Goal: Task Accomplishment & Management: Manage account settings

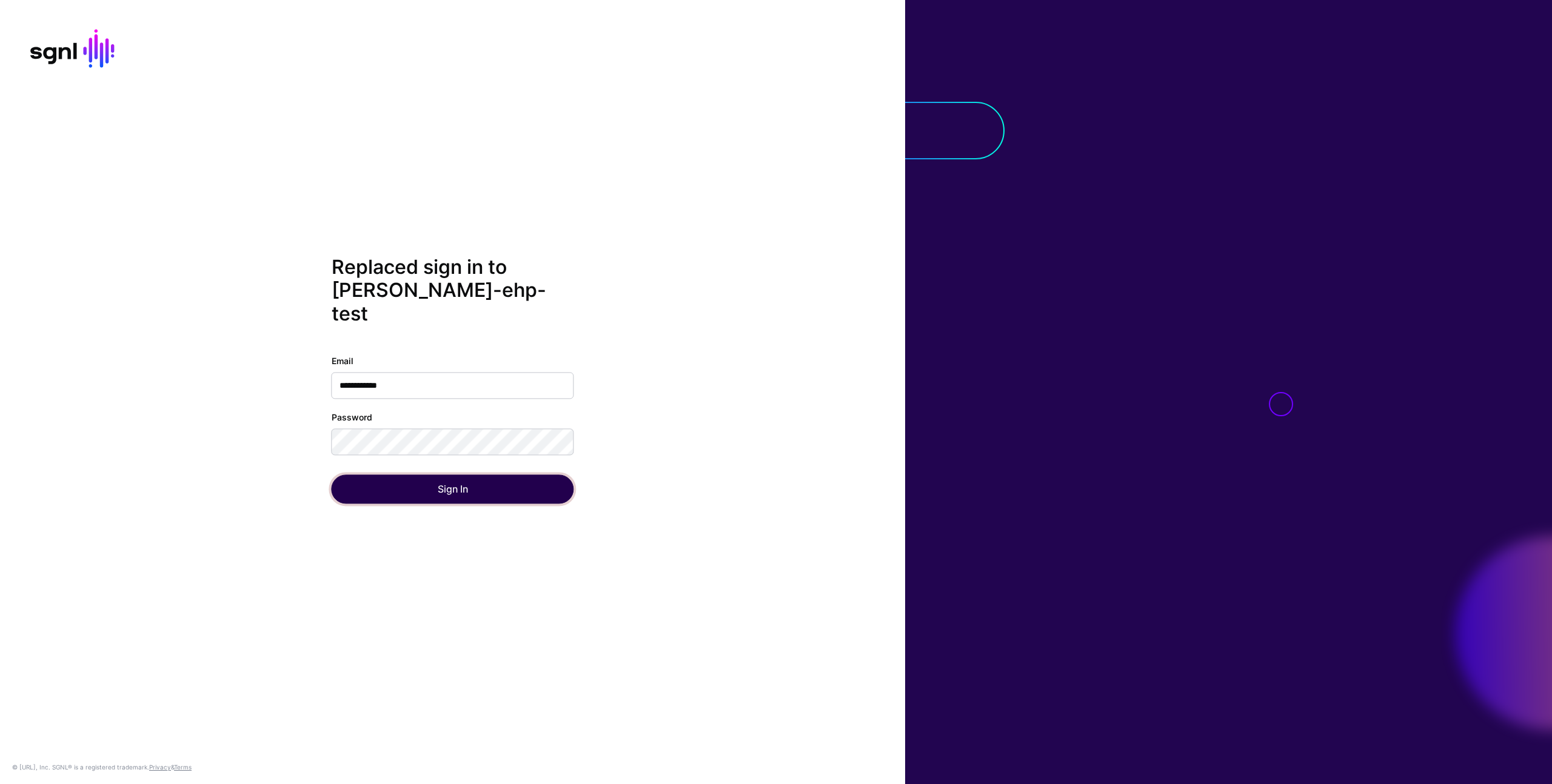
click at [441, 479] on button "Sign In" at bounding box center [452, 490] width 242 height 29
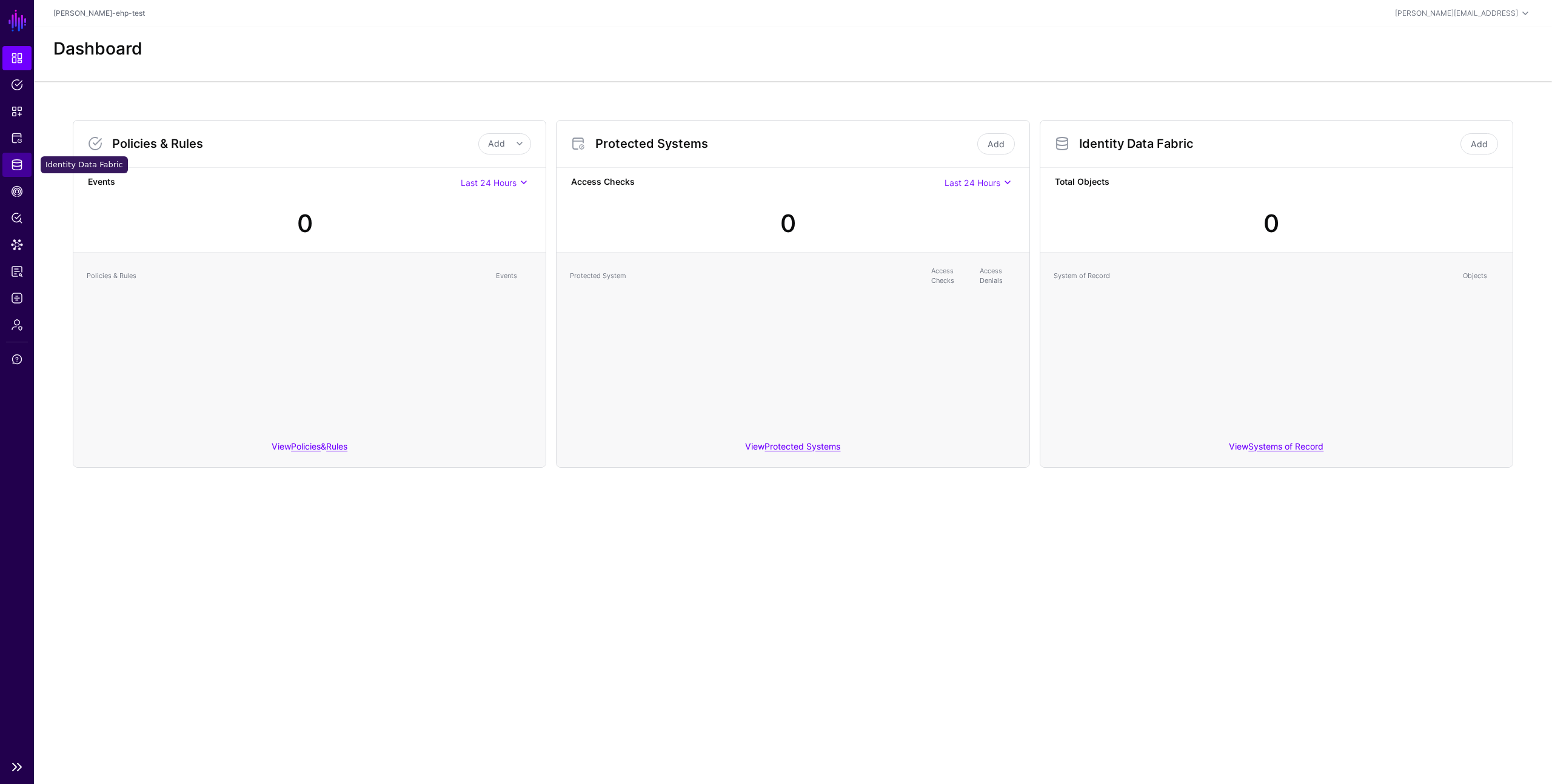
click at [21, 158] on link "Identity Data Fabric" at bounding box center [17, 164] width 29 height 24
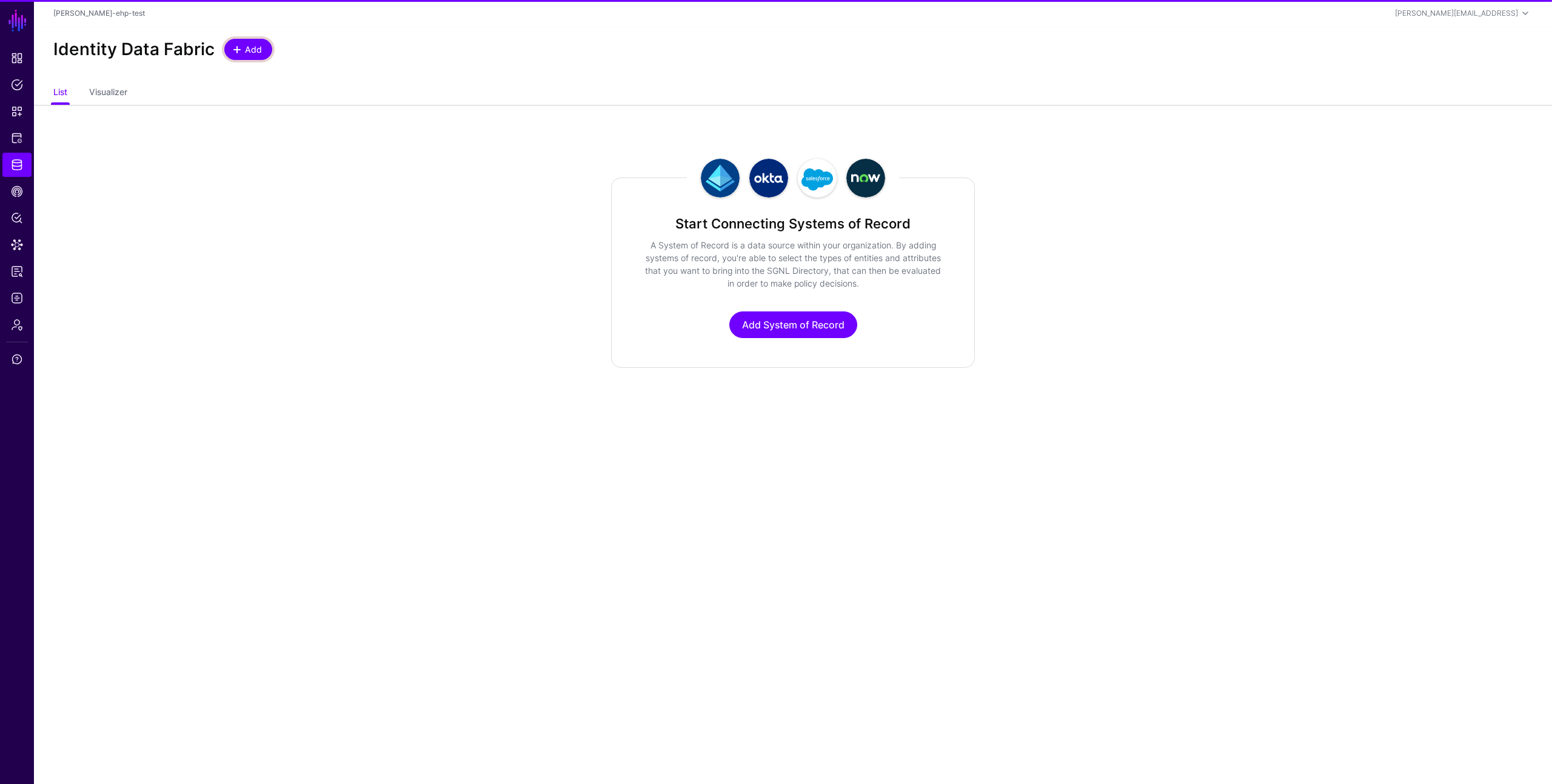
click at [255, 56] on link "Add" at bounding box center [248, 49] width 48 height 21
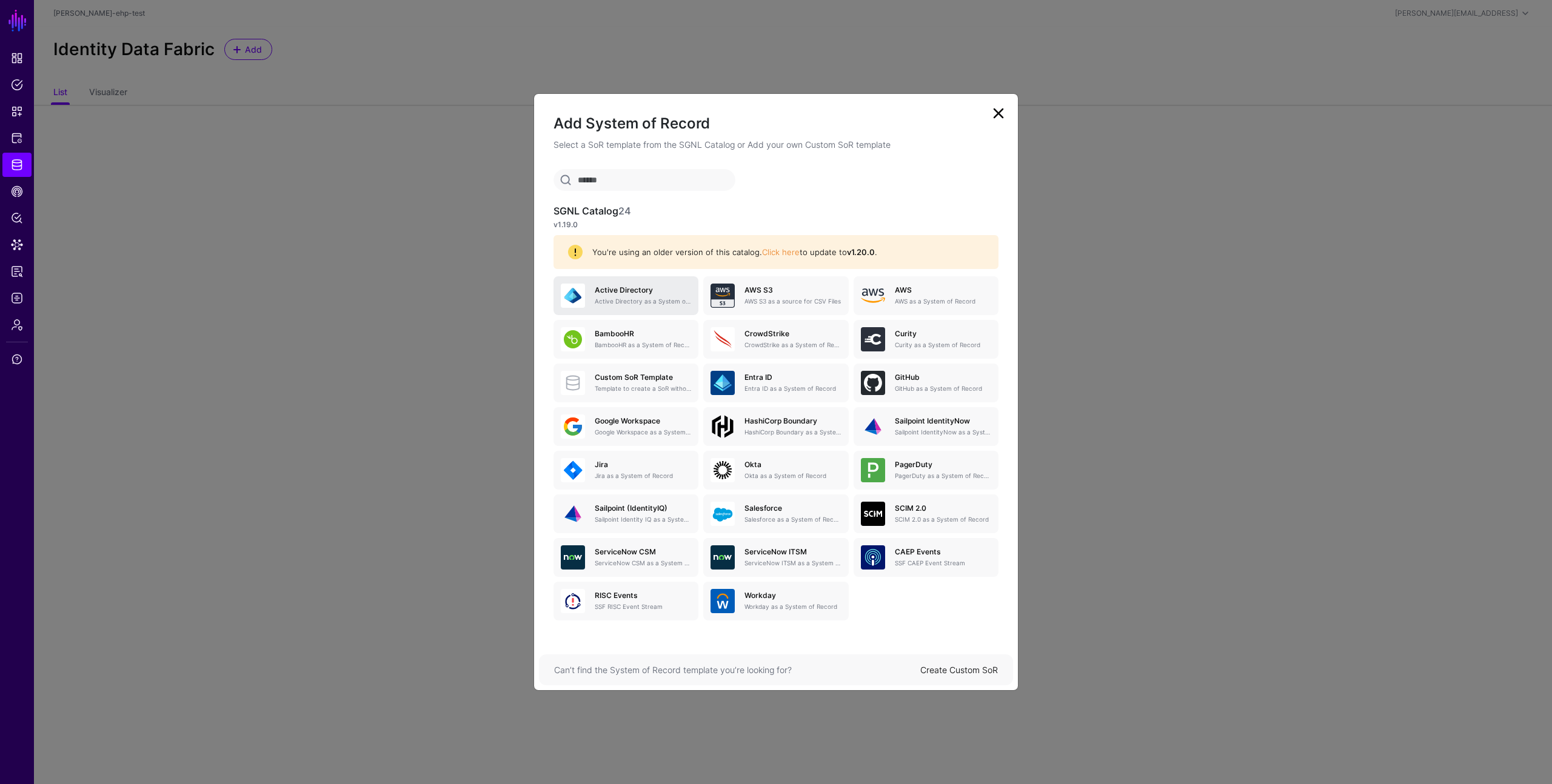
click at [658, 297] on p "Active Directory as a System of Record" at bounding box center [642, 302] width 97 height 9
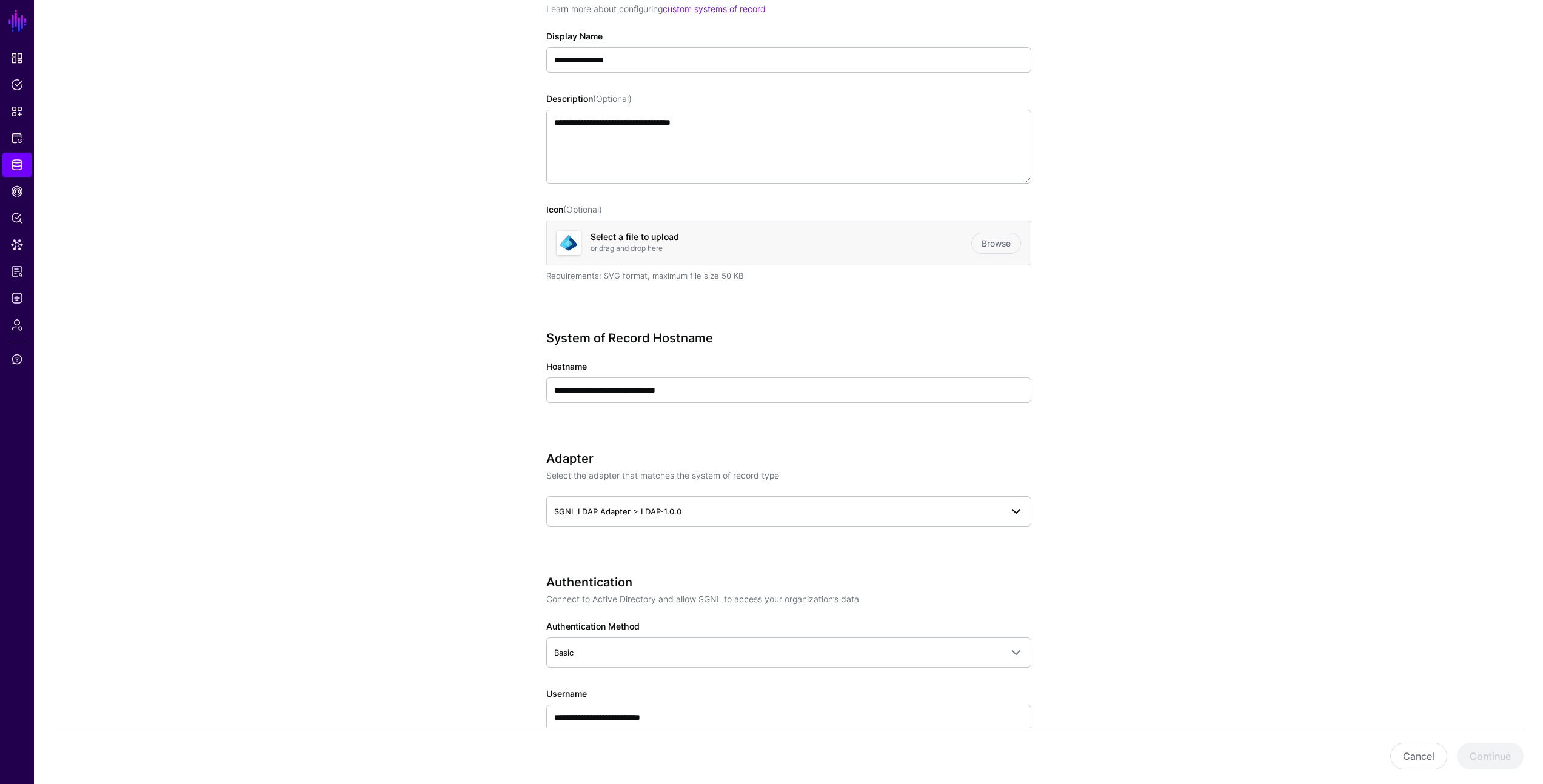
scroll to position [172, 0]
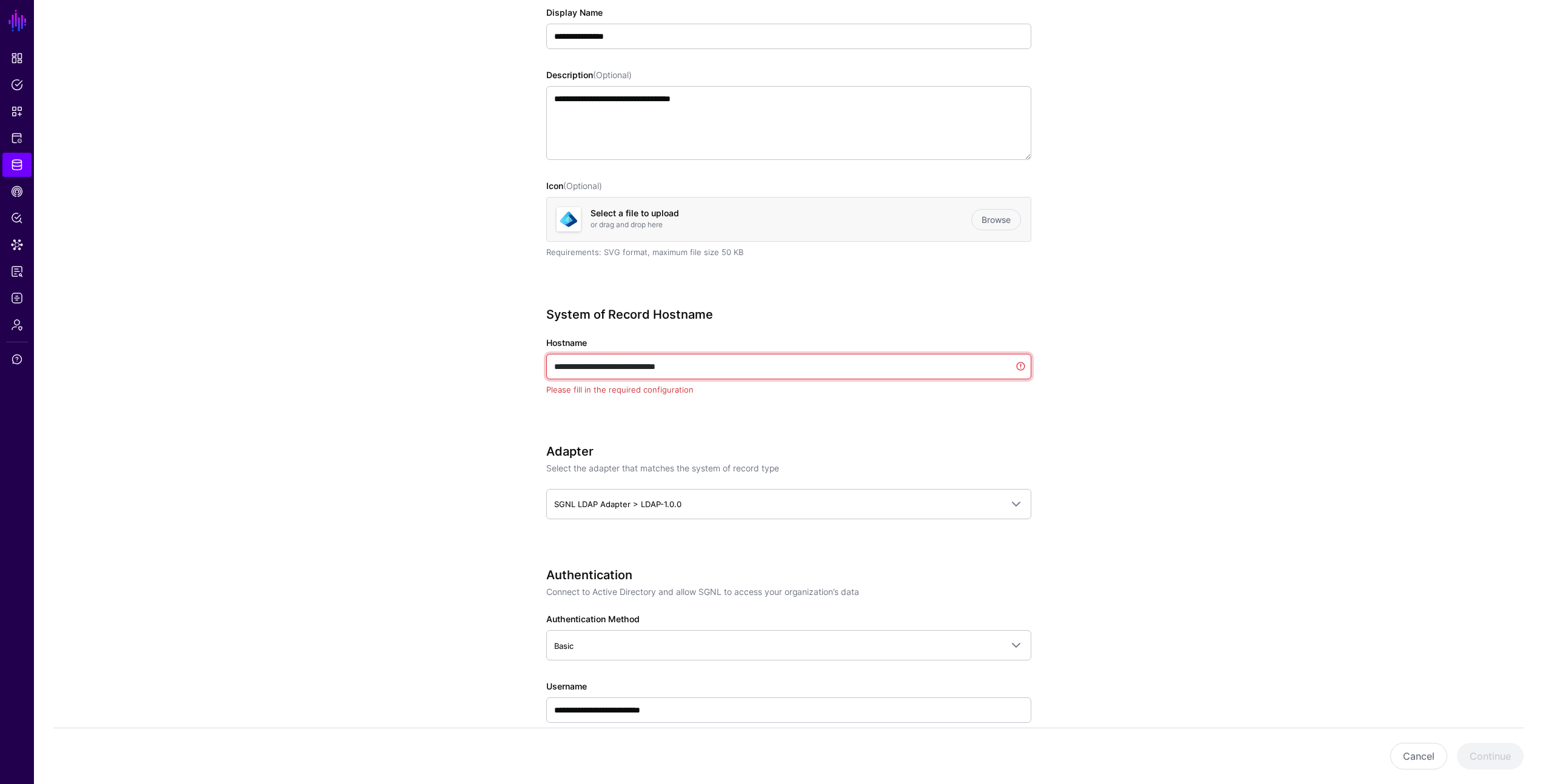
click at [718, 365] on input "**********" at bounding box center [789, 366] width 485 height 26
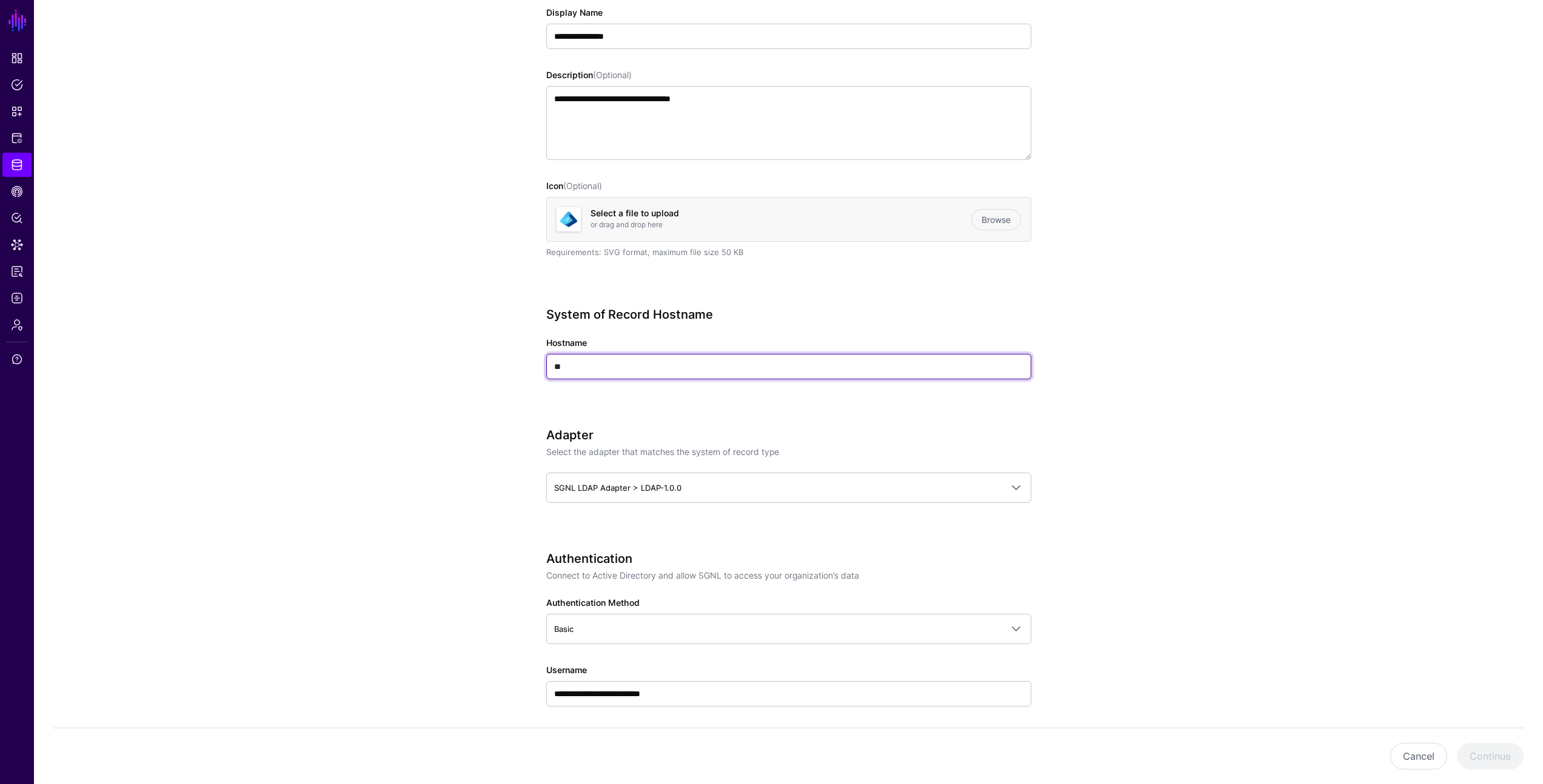
type input "**********"
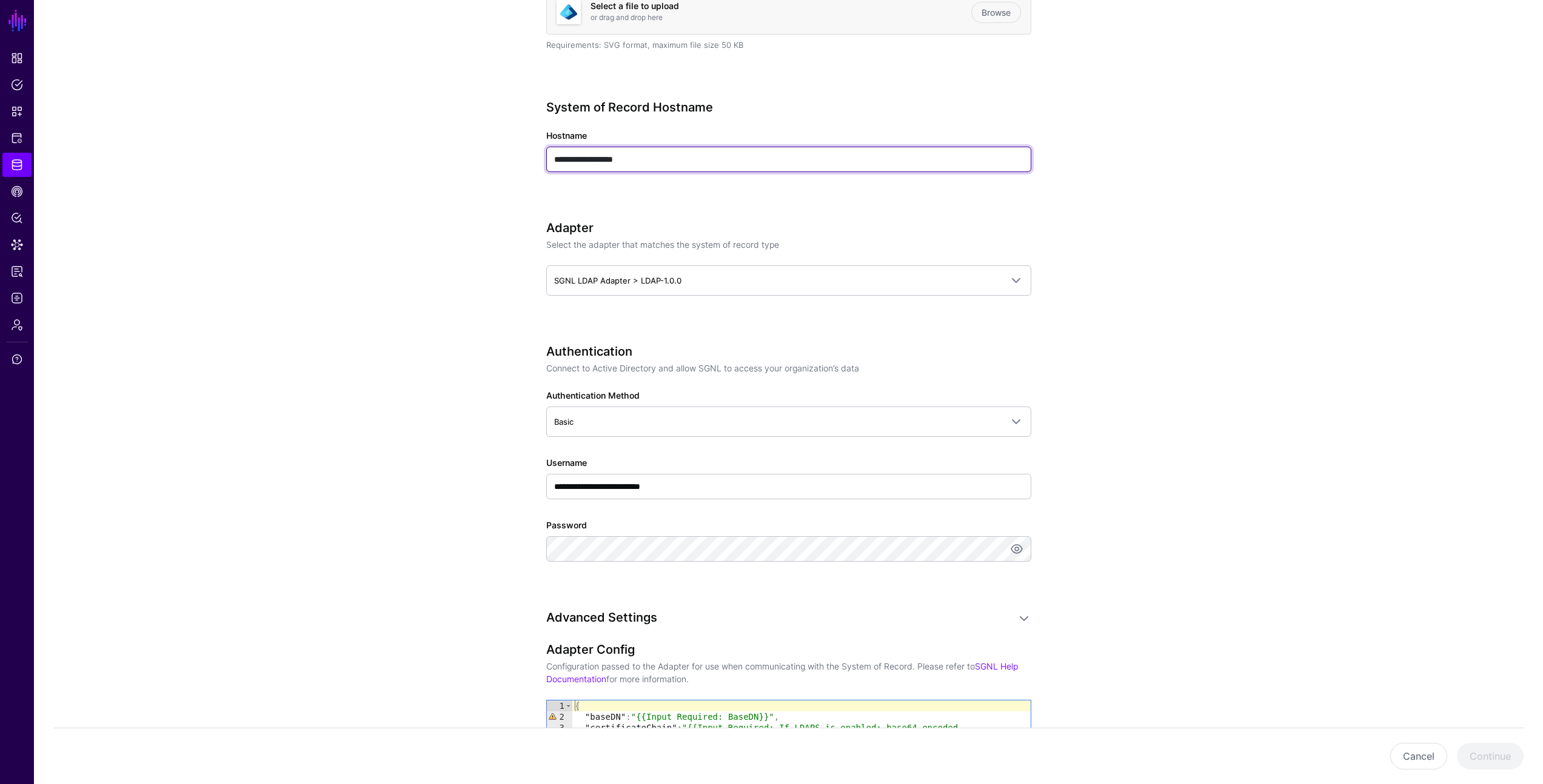
scroll to position [446, 0]
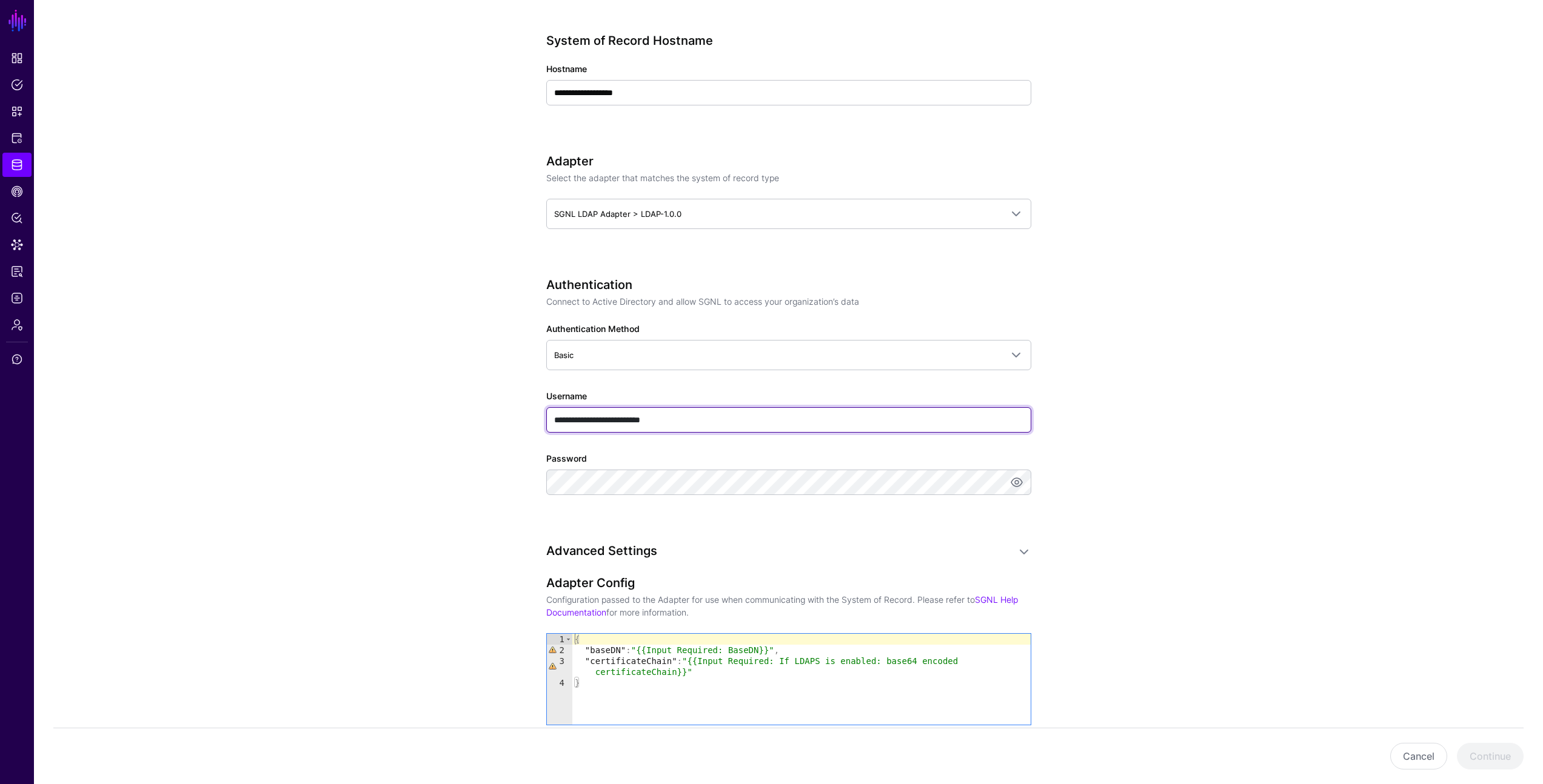
click at [677, 427] on input "**********" at bounding box center [789, 419] width 485 height 26
type input "***"
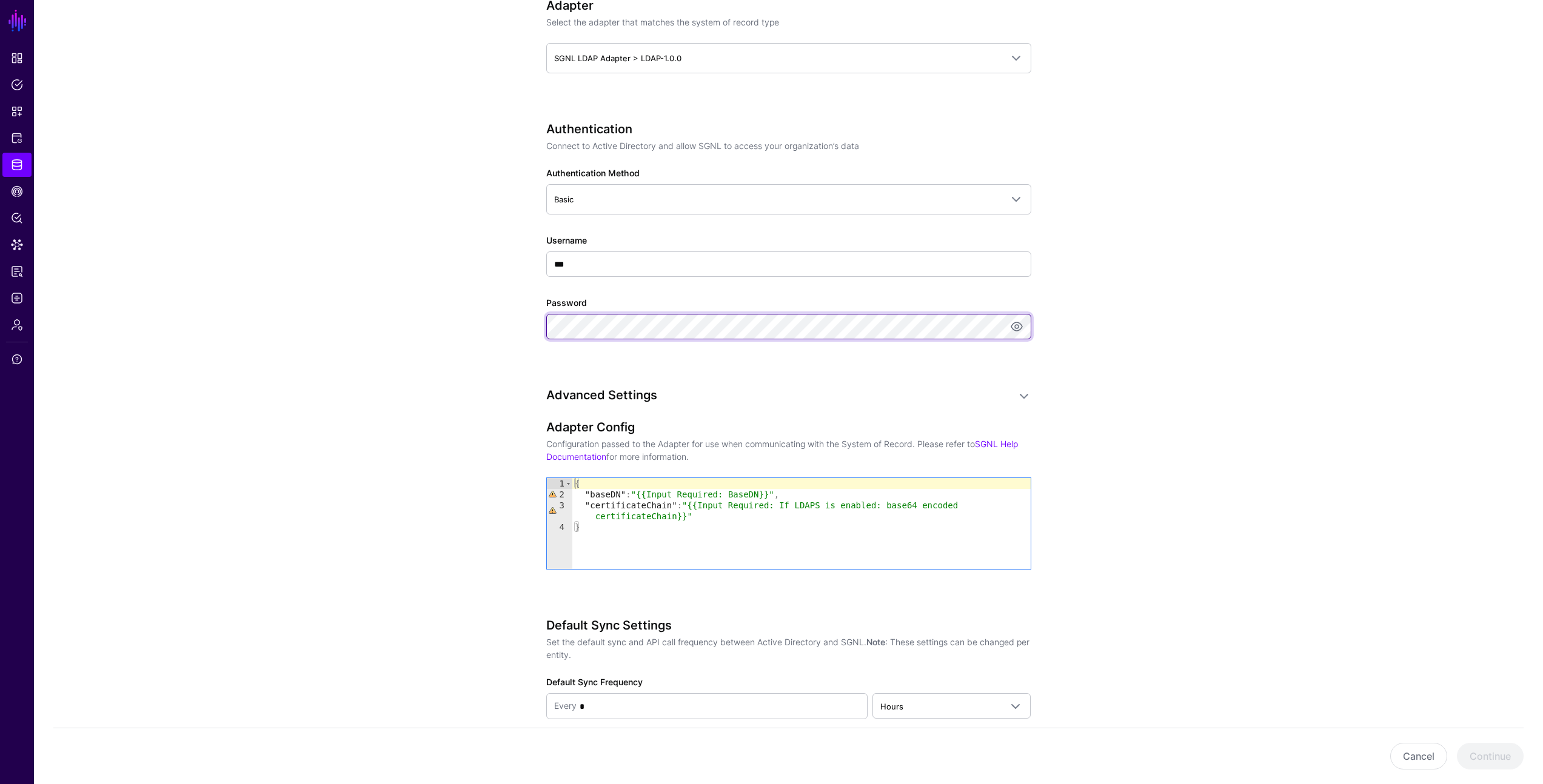
scroll to position [703, 0]
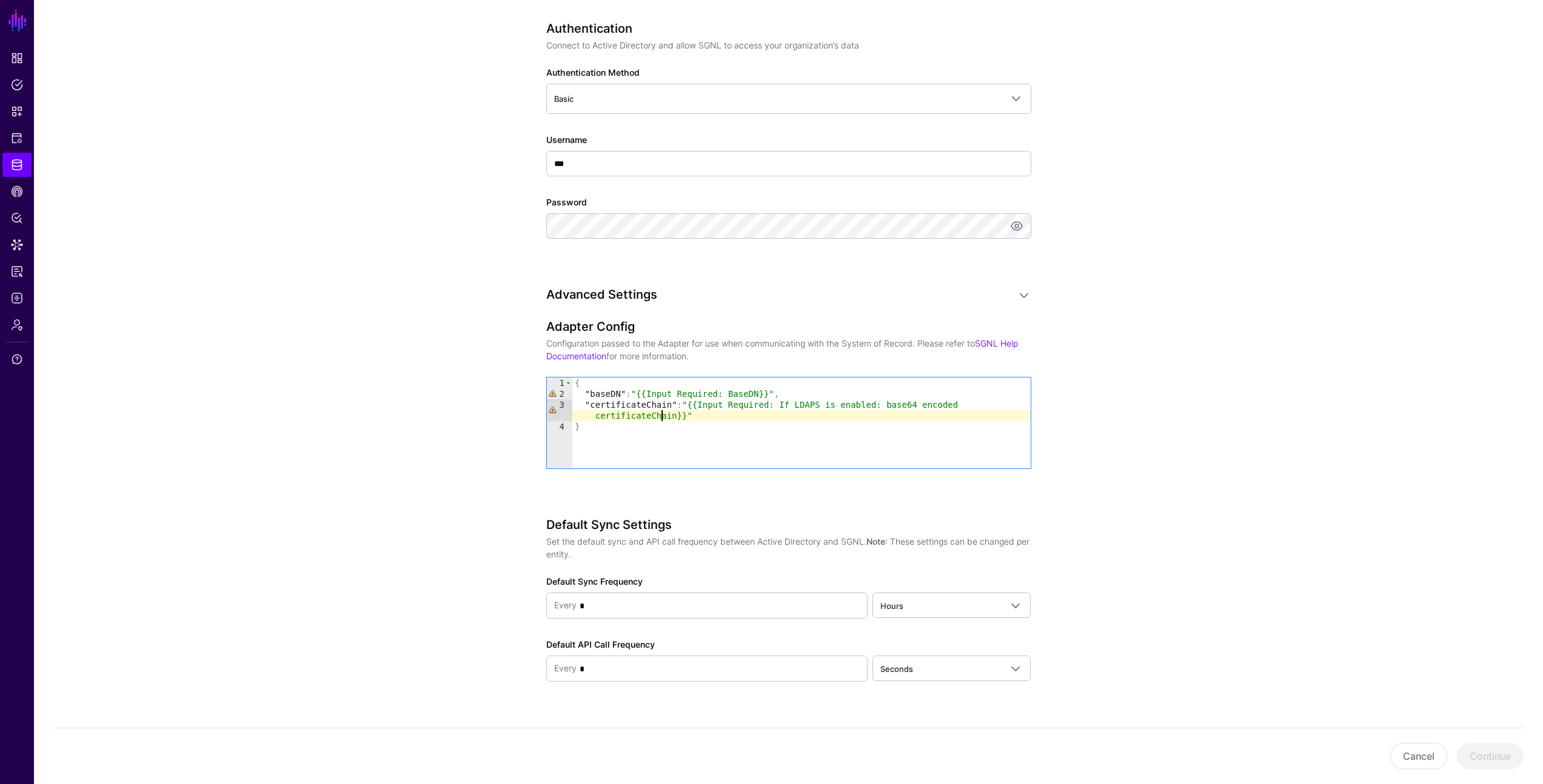
click at [663, 412] on div "{ "baseDN" : "{{Input Required: BaseDN}}" , "certificateChain" : "{{Input Requi…" at bounding box center [801, 434] width 458 height 113
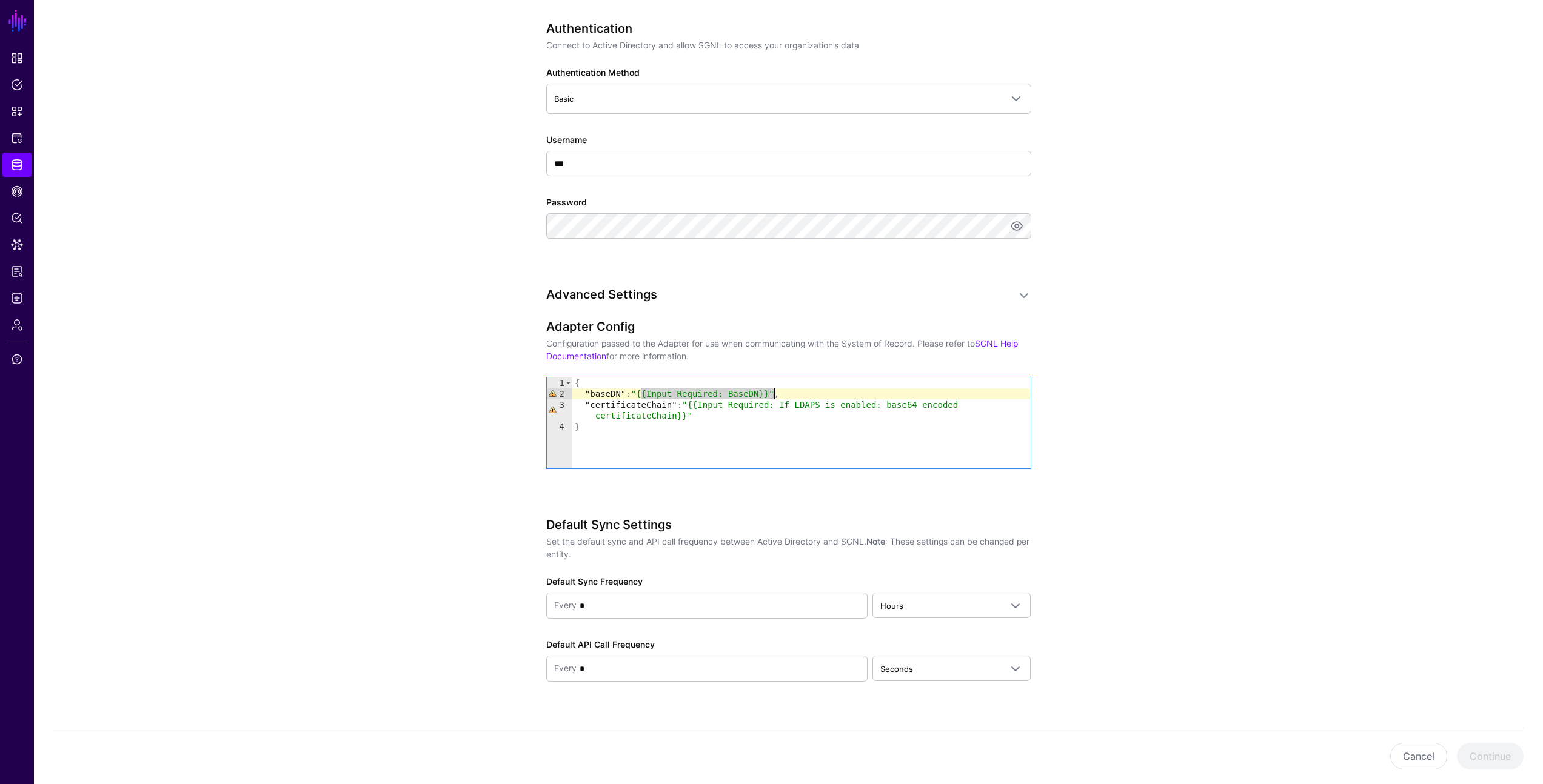
drag, startPoint x: 642, startPoint y: 391, endPoint x: 775, endPoint y: 393, distance: 133.0
click at [775, 393] on div "{ "baseDN" : "{{Input Required: BaseDN}}" , "certificateChain" : "{{Input Requi…" at bounding box center [801, 434] width 458 height 113
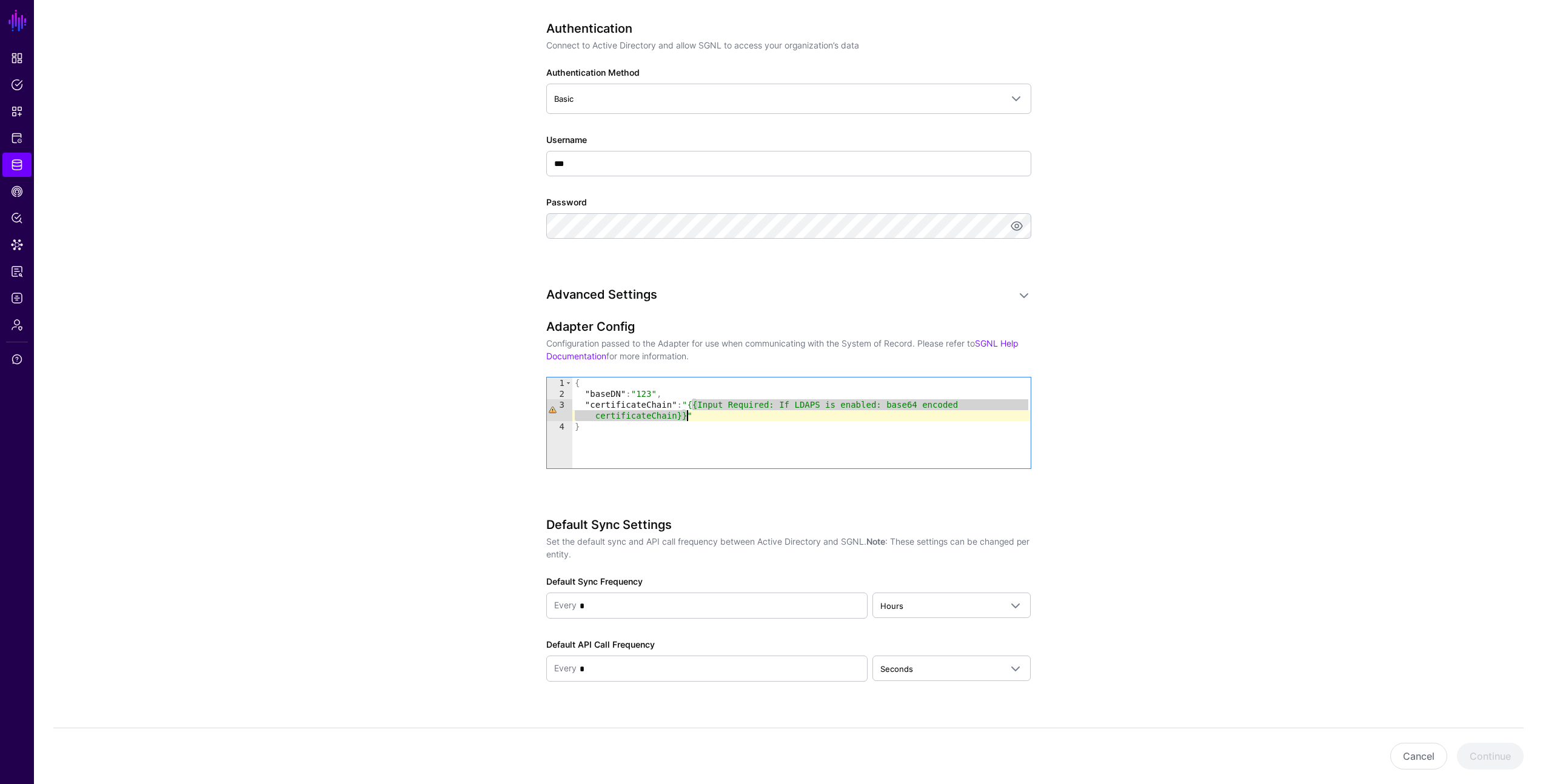
drag, startPoint x: 694, startPoint y: 404, endPoint x: 689, endPoint y: 417, distance: 13.9
click at [689, 417] on div "{ "baseDN" : "123" , "certificateChain" : "{{Input Required: If LDAPS is enable…" at bounding box center [801, 434] width 458 height 113
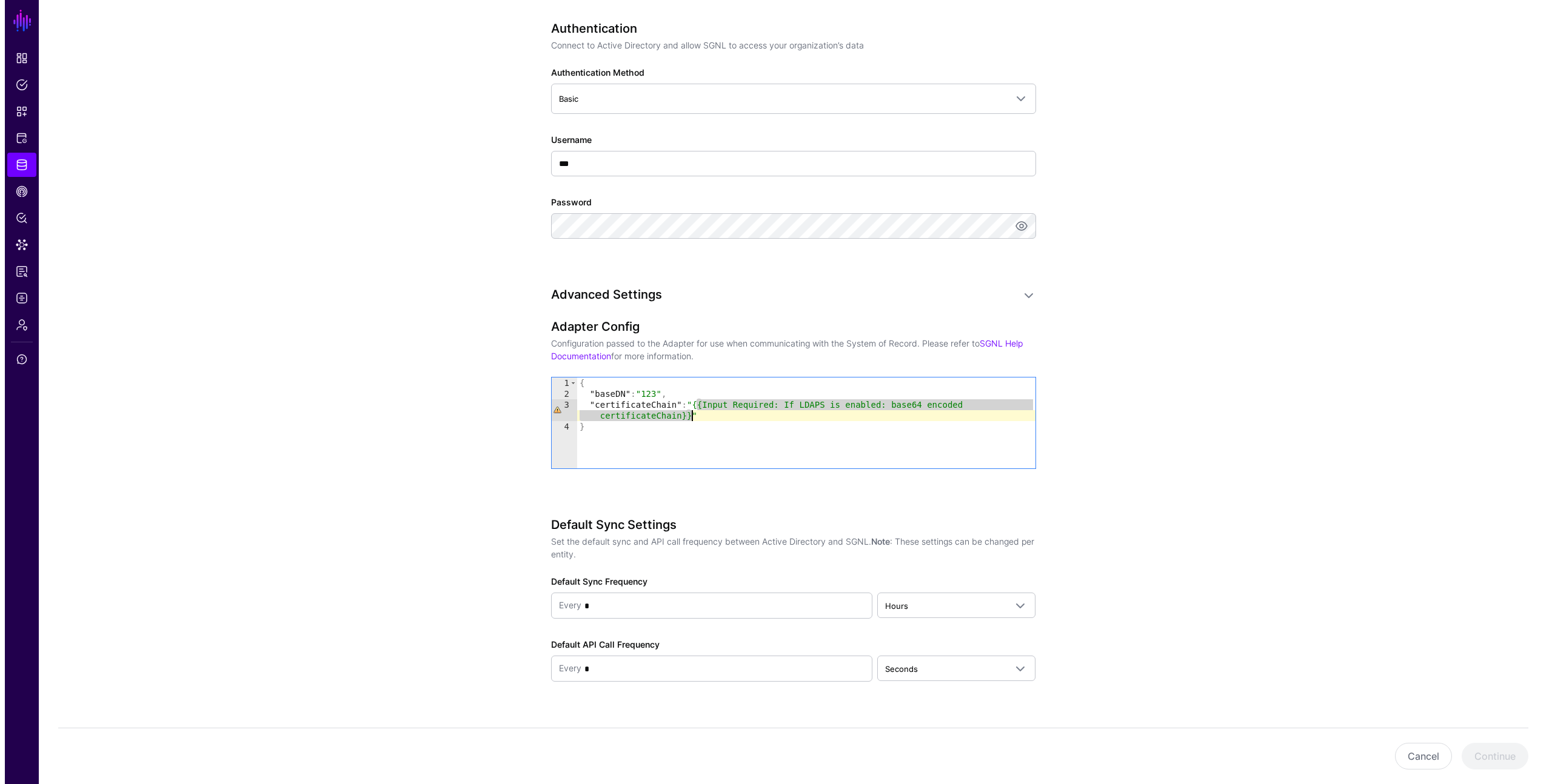
scroll to position [0, 9]
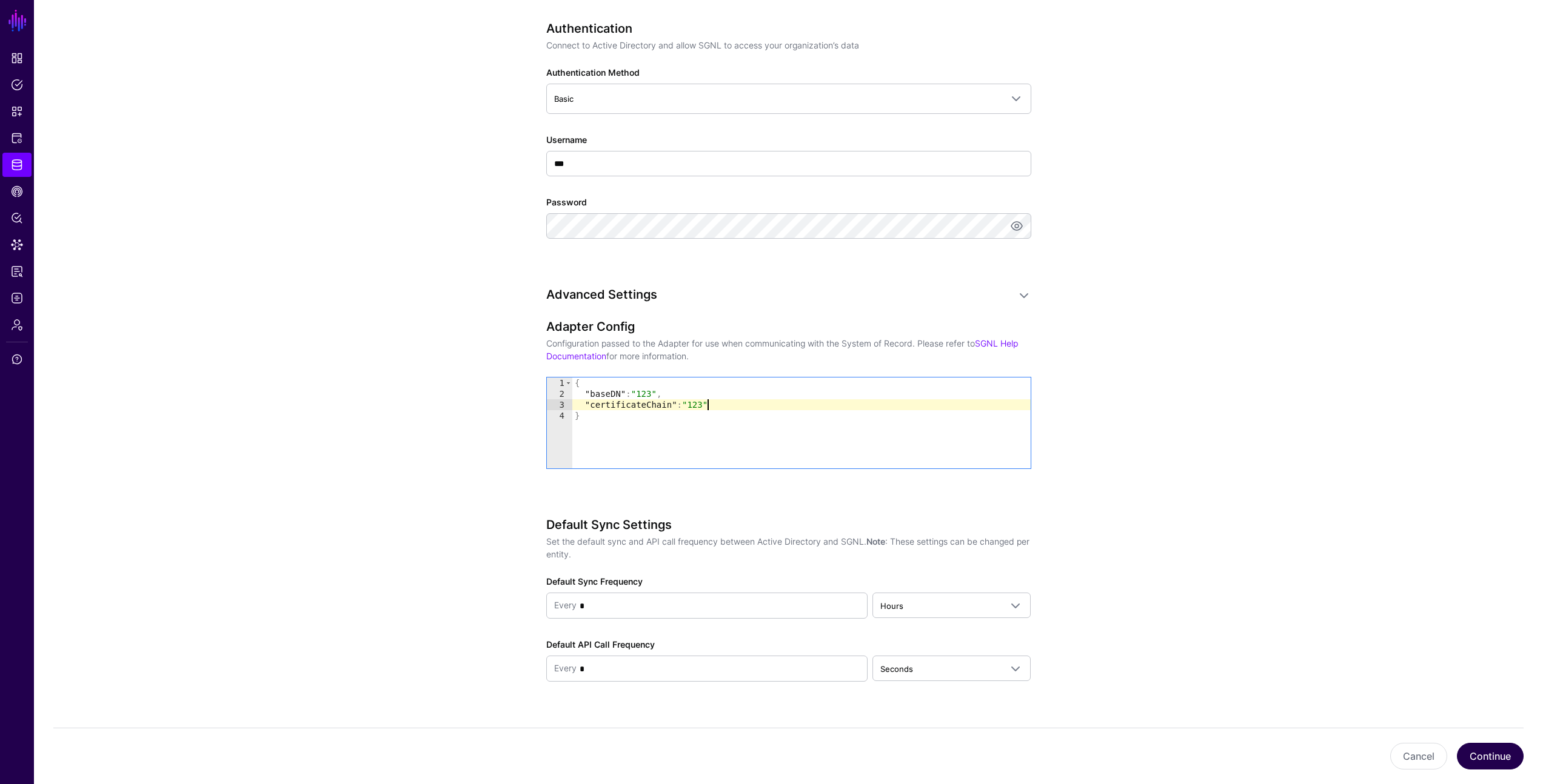
type textarea "**********"
click at [1472, 751] on button "Continue" at bounding box center [1490, 756] width 67 height 26
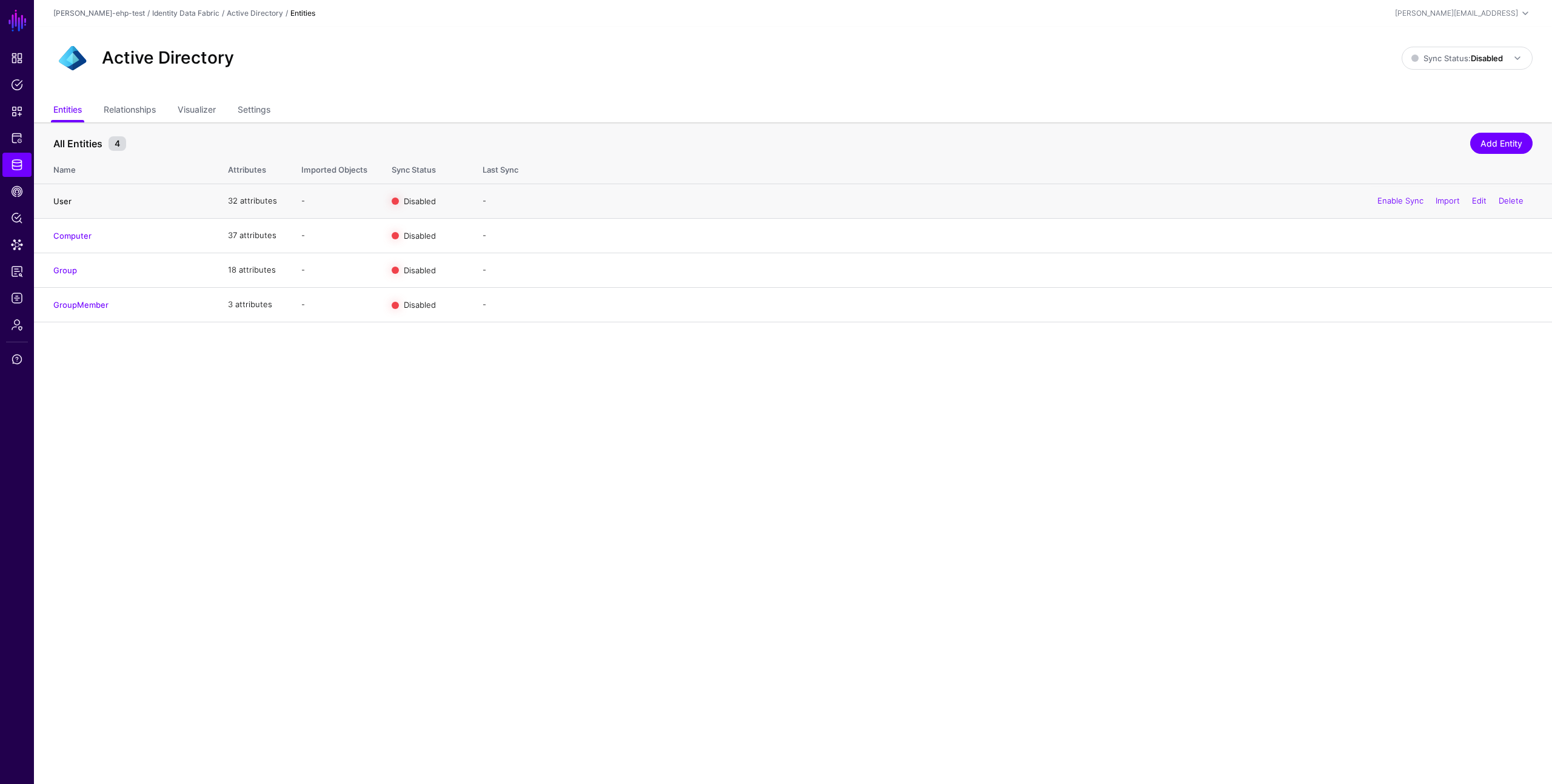
click at [66, 198] on link "User" at bounding box center [62, 201] width 18 height 10
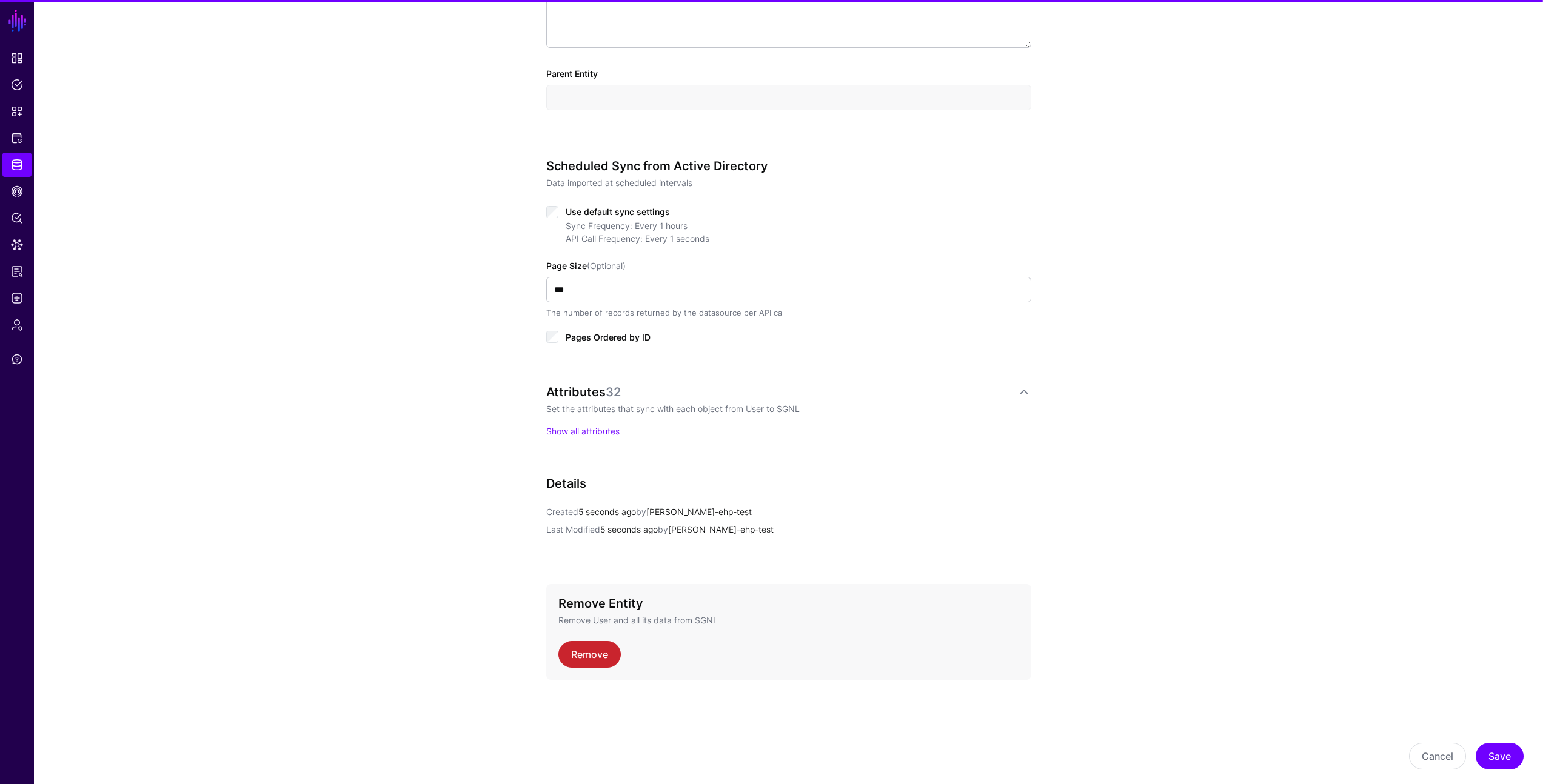
scroll to position [472, 0]
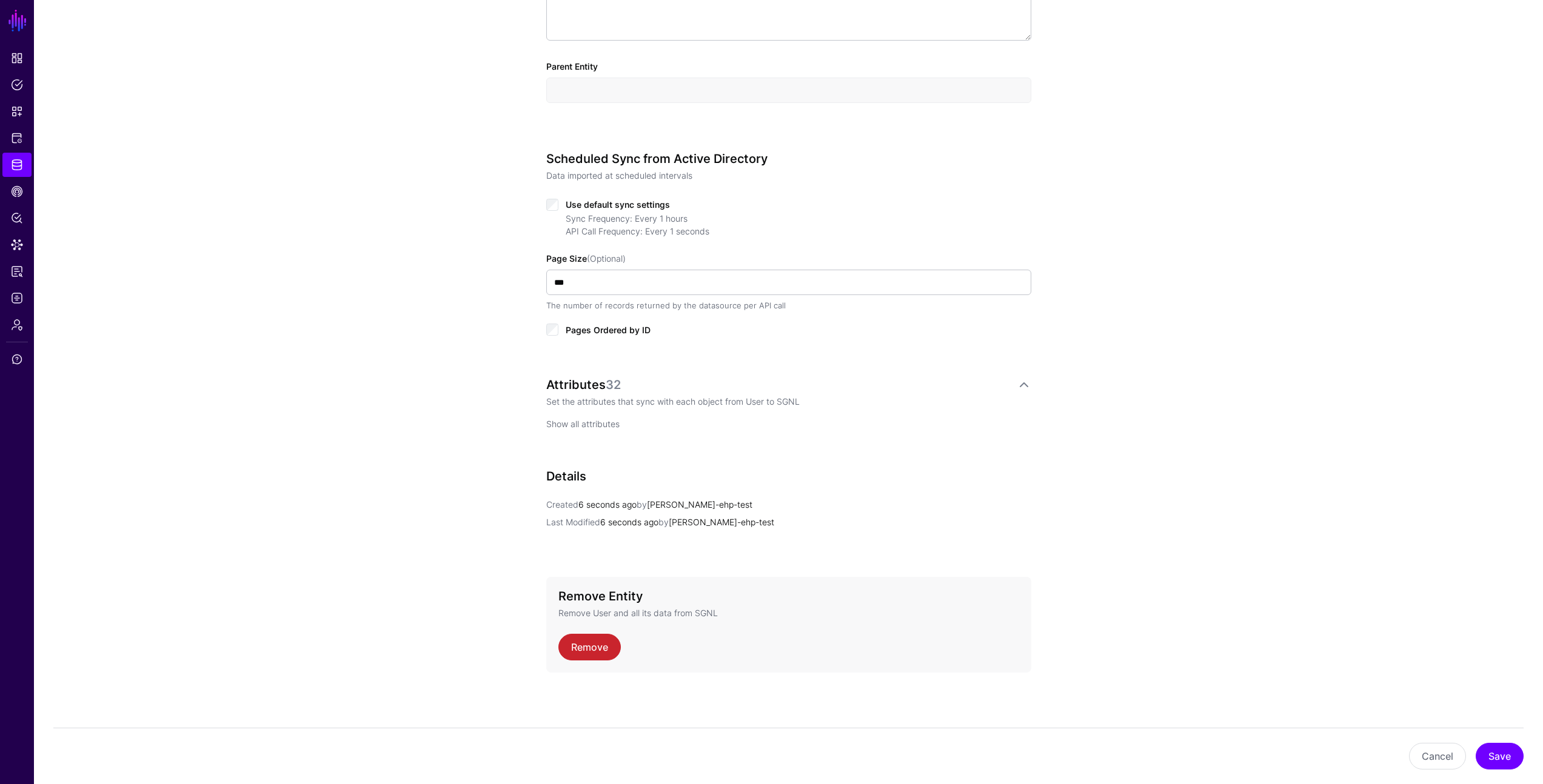
click at [601, 419] on link "Show all attributes" at bounding box center [583, 423] width 74 height 10
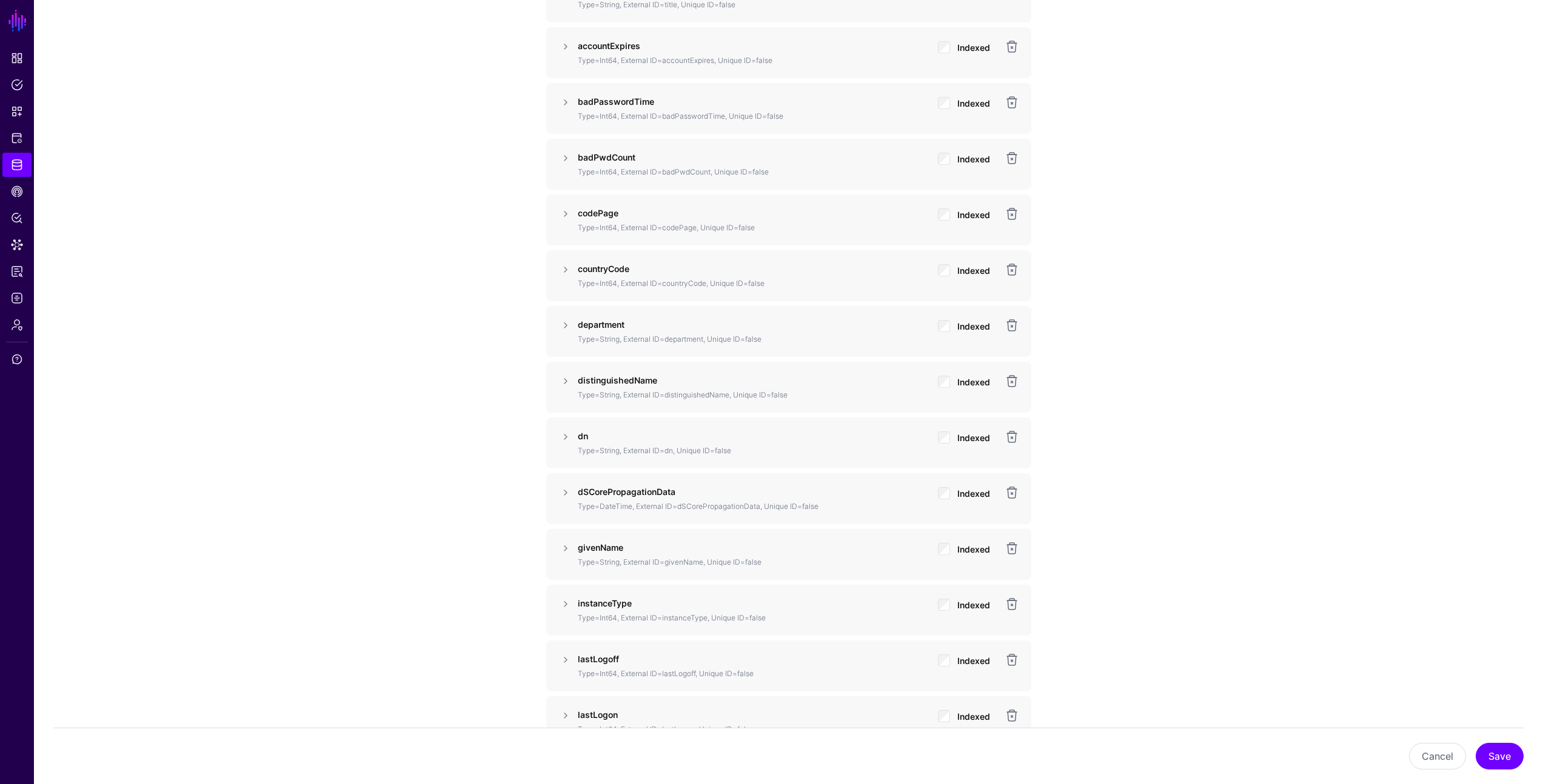
scroll to position [983, 0]
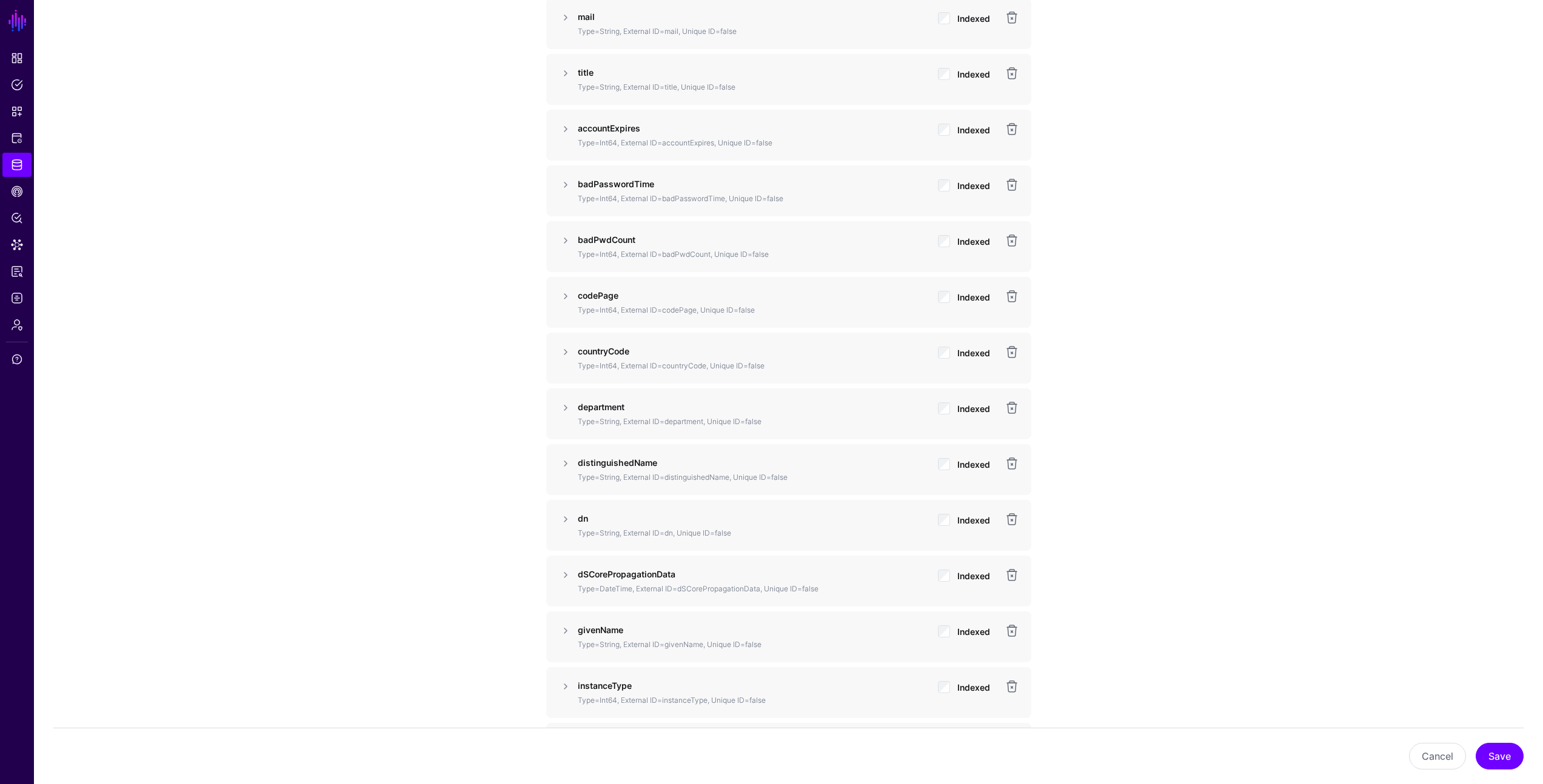
click at [969, 128] on span "Indexed" at bounding box center [973, 129] width 33 height 10
click at [1510, 755] on button "Save" at bounding box center [1500, 756] width 48 height 26
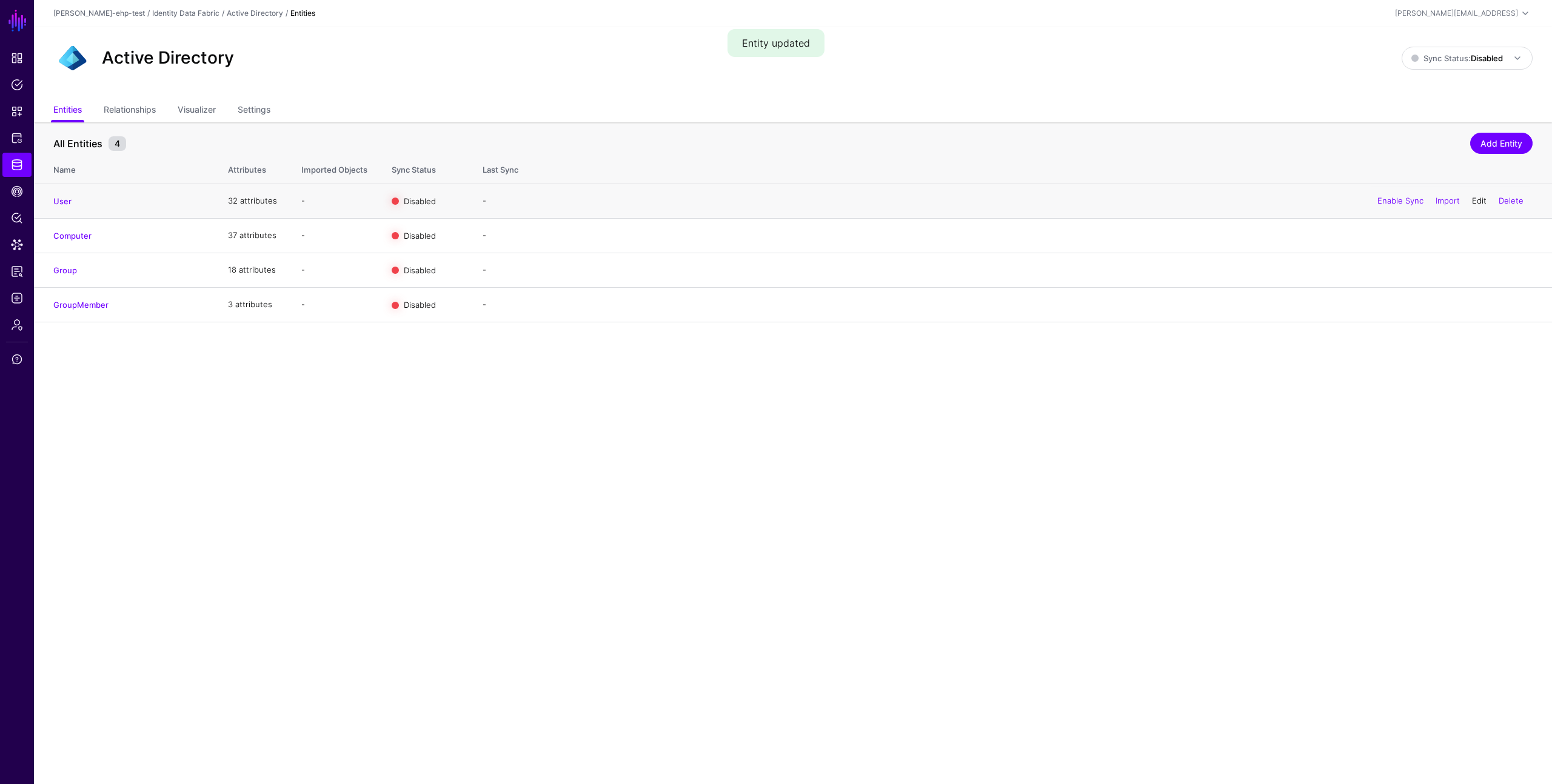
click at [1478, 198] on link "Edit" at bounding box center [1478, 200] width 15 height 10
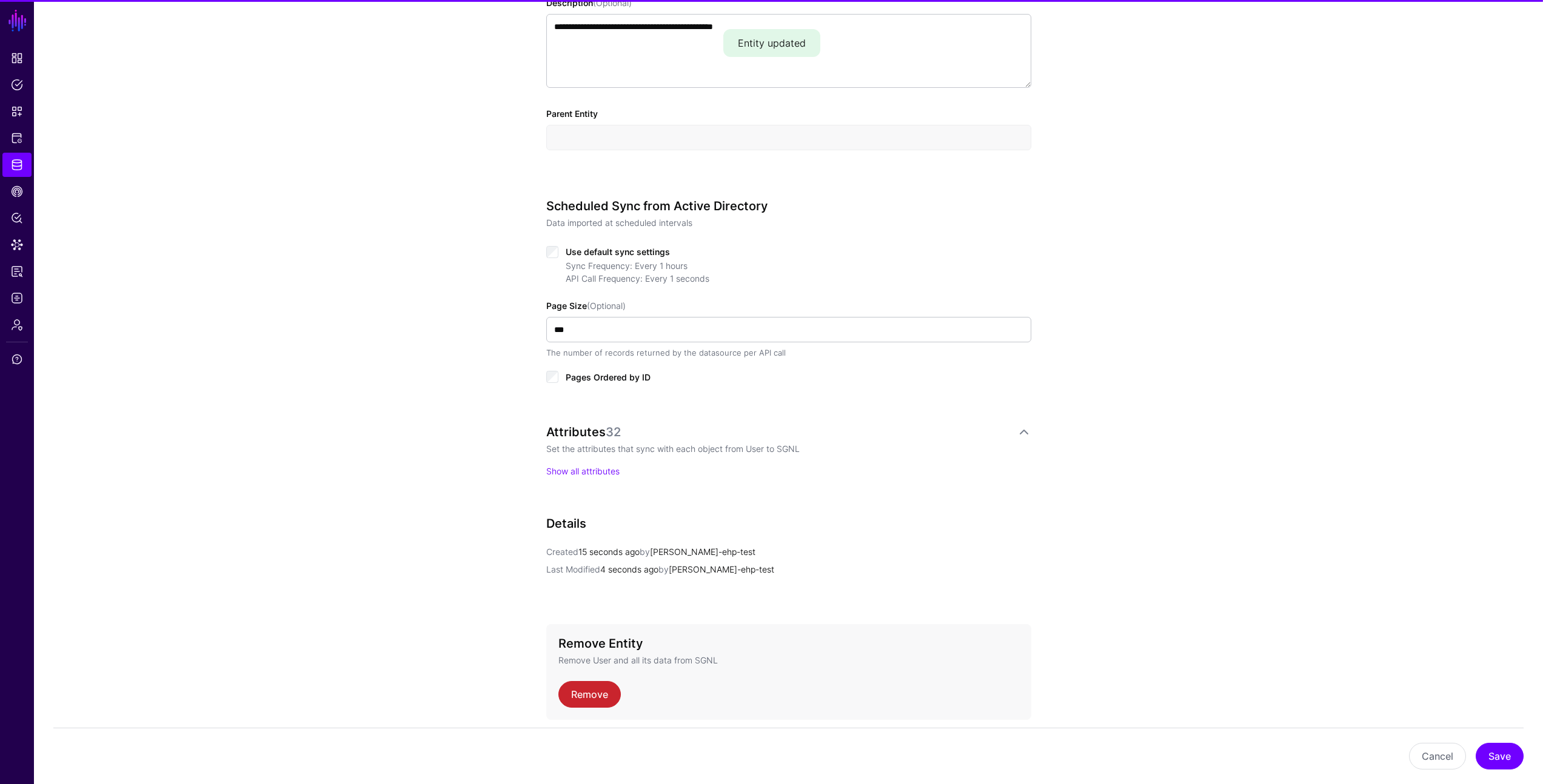
scroll to position [472, 0]
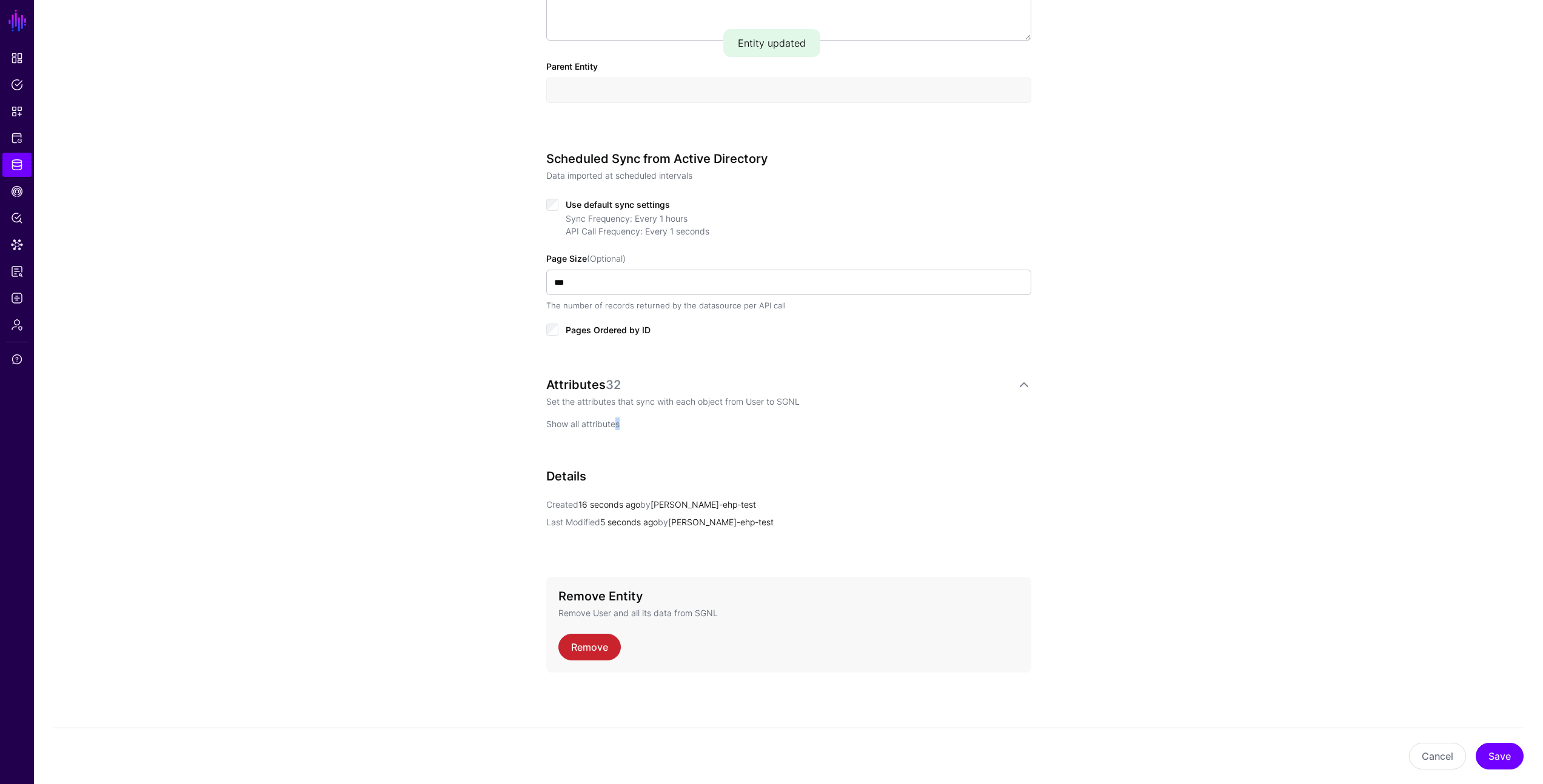
click at [612, 423] on link "Show all attributes" at bounding box center [583, 423] width 74 height 10
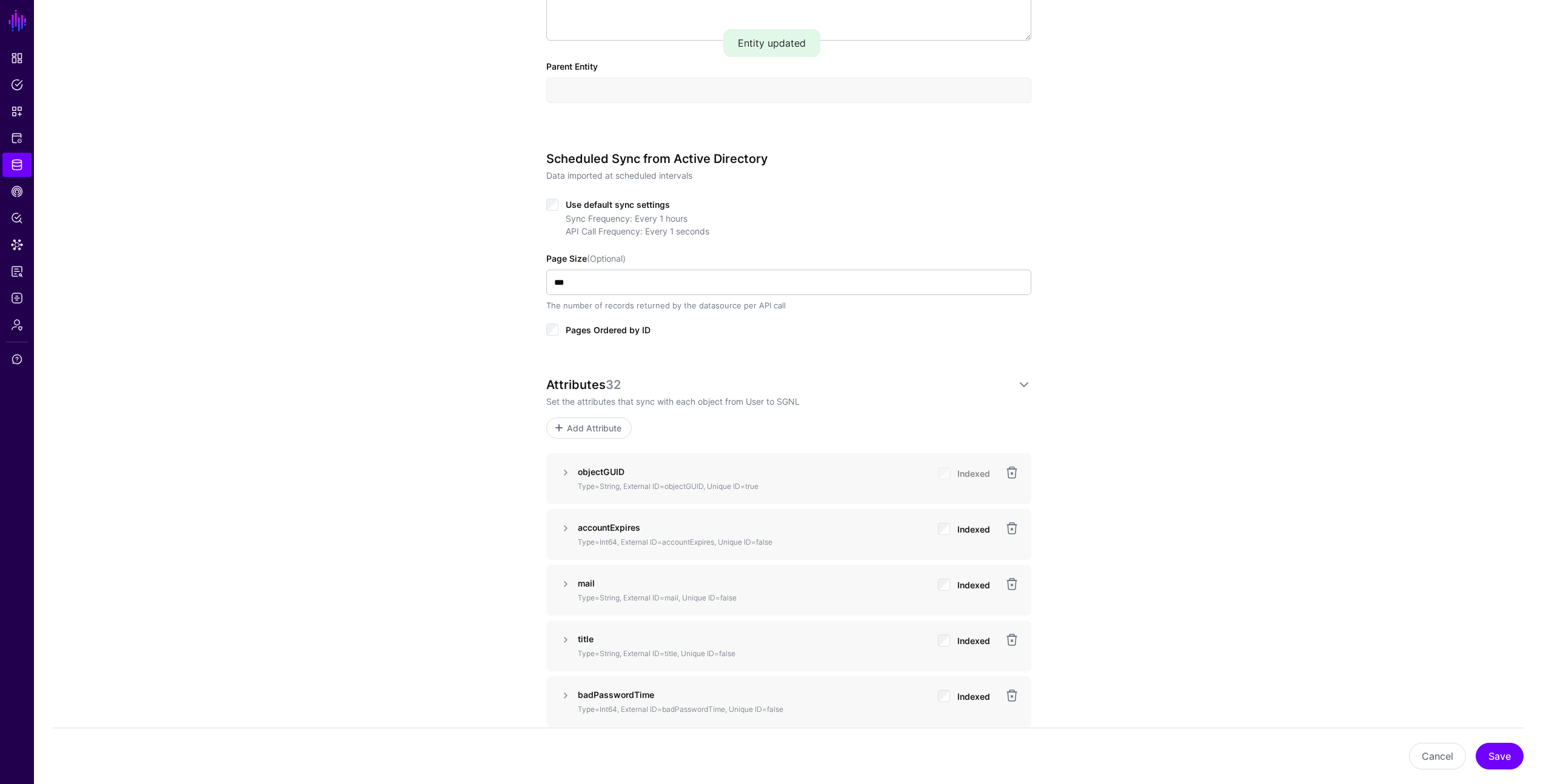
scroll to position [741, 0]
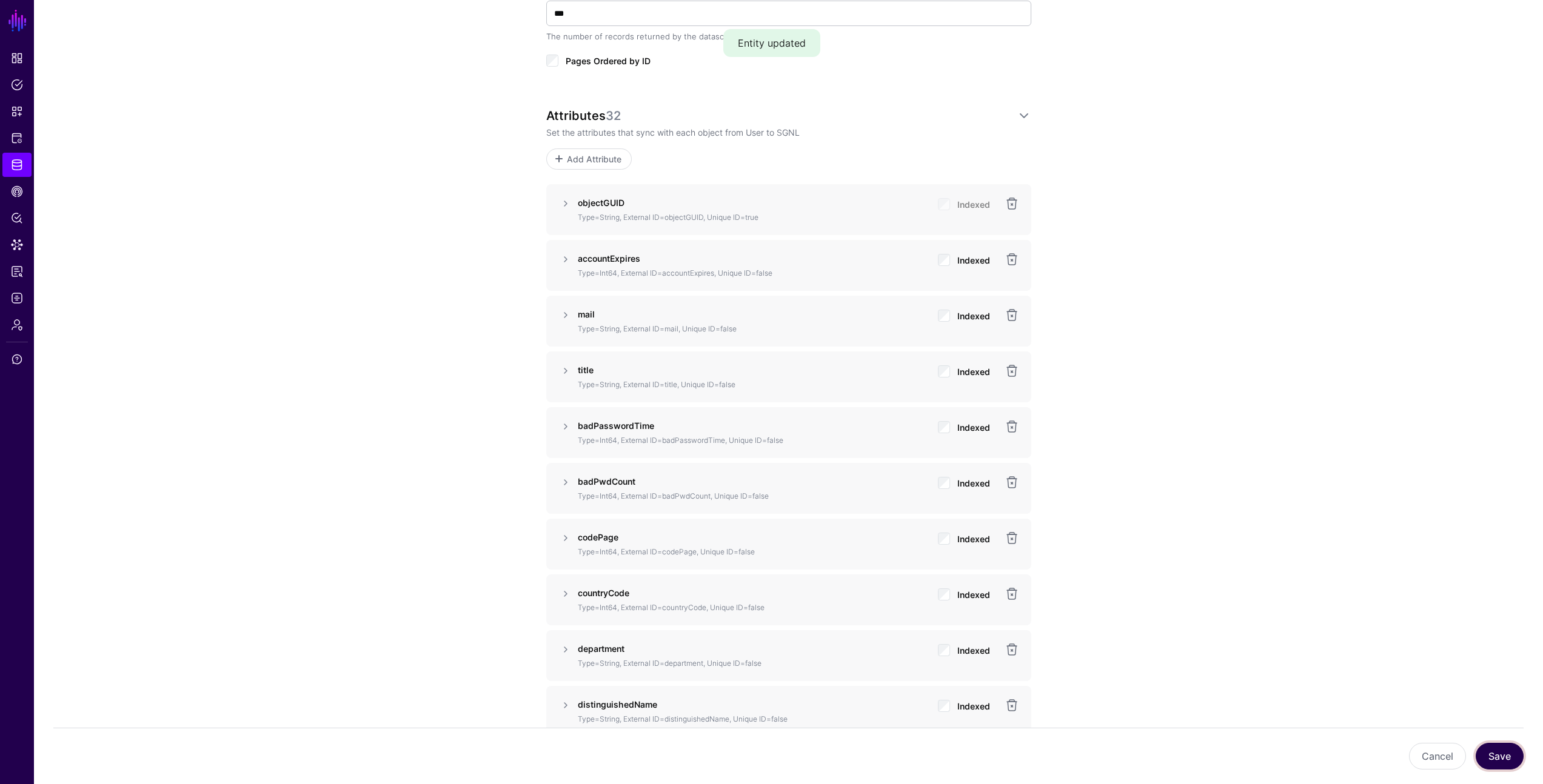
click at [1502, 755] on button "Save" at bounding box center [1500, 756] width 48 height 26
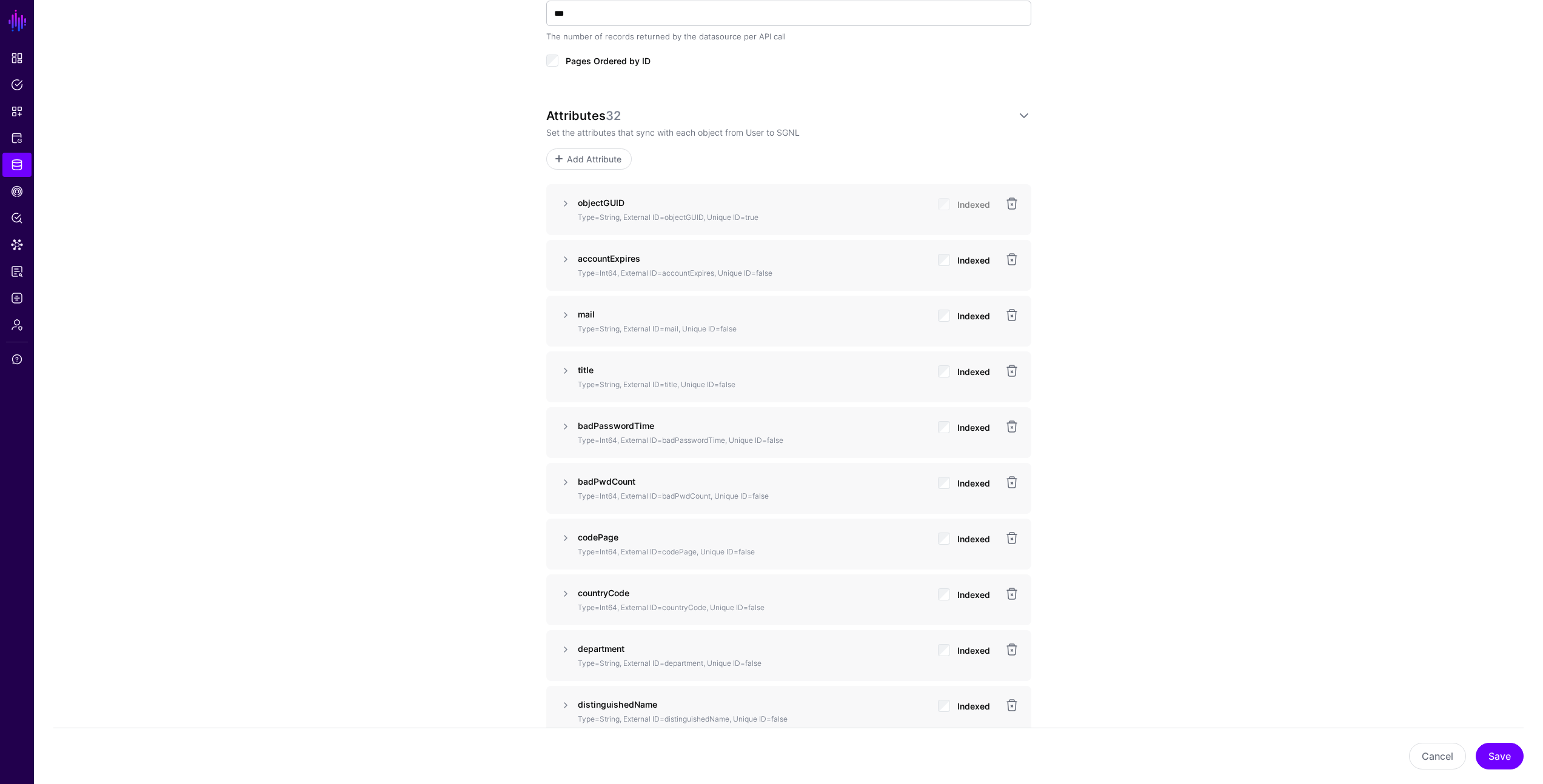
drag, startPoint x: 1249, startPoint y: 404, endPoint x: 1241, endPoint y: 401, distance: 8.5
drag, startPoint x: 1188, startPoint y: 224, endPoint x: 736, endPoint y: 204, distance: 452.4
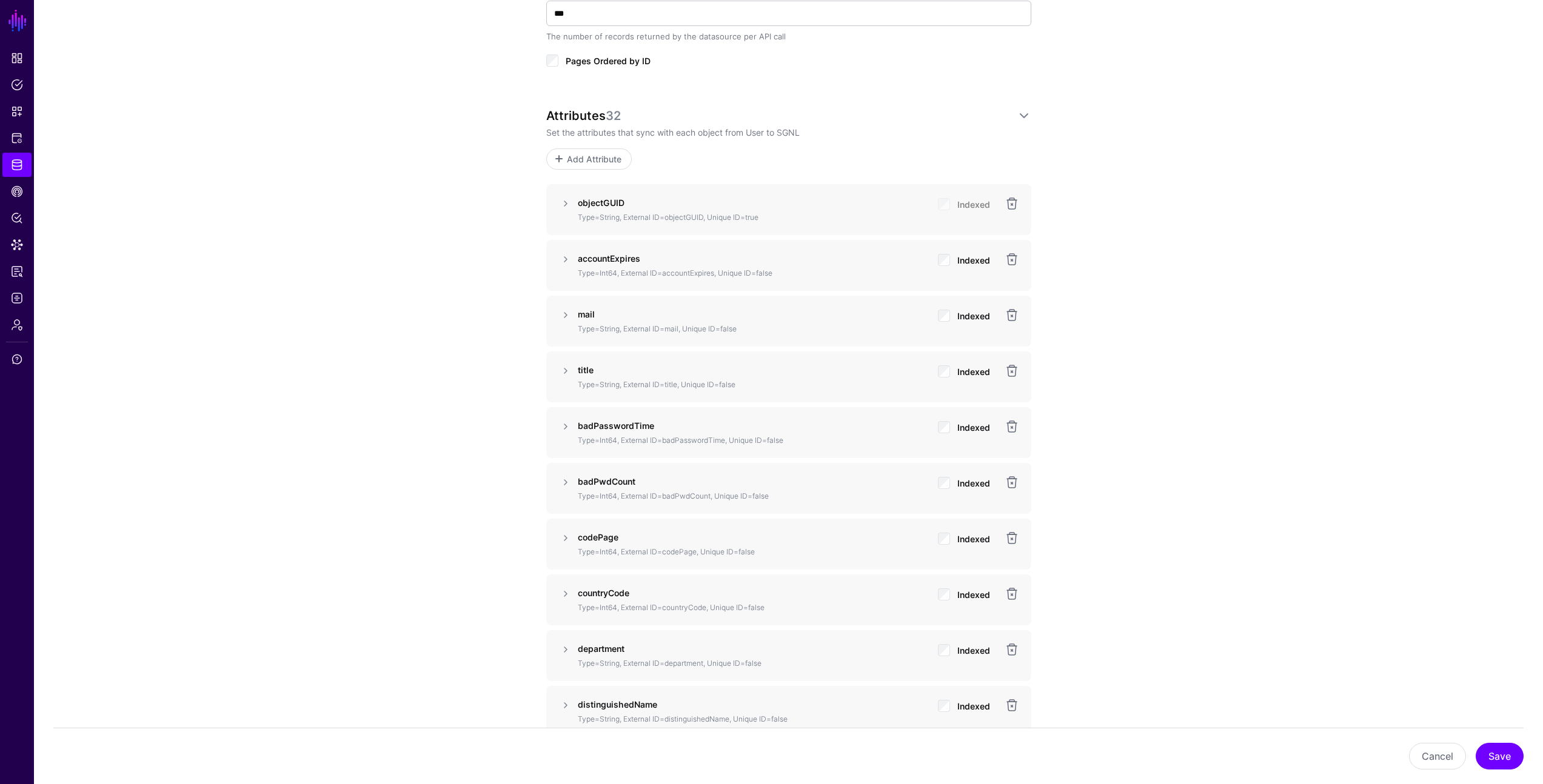
click at [972, 374] on span "Indexed" at bounding box center [973, 371] width 33 height 10
click at [969, 370] on span "Indexed" at bounding box center [973, 371] width 33 height 10
click at [1513, 754] on button "Save" at bounding box center [1500, 756] width 48 height 26
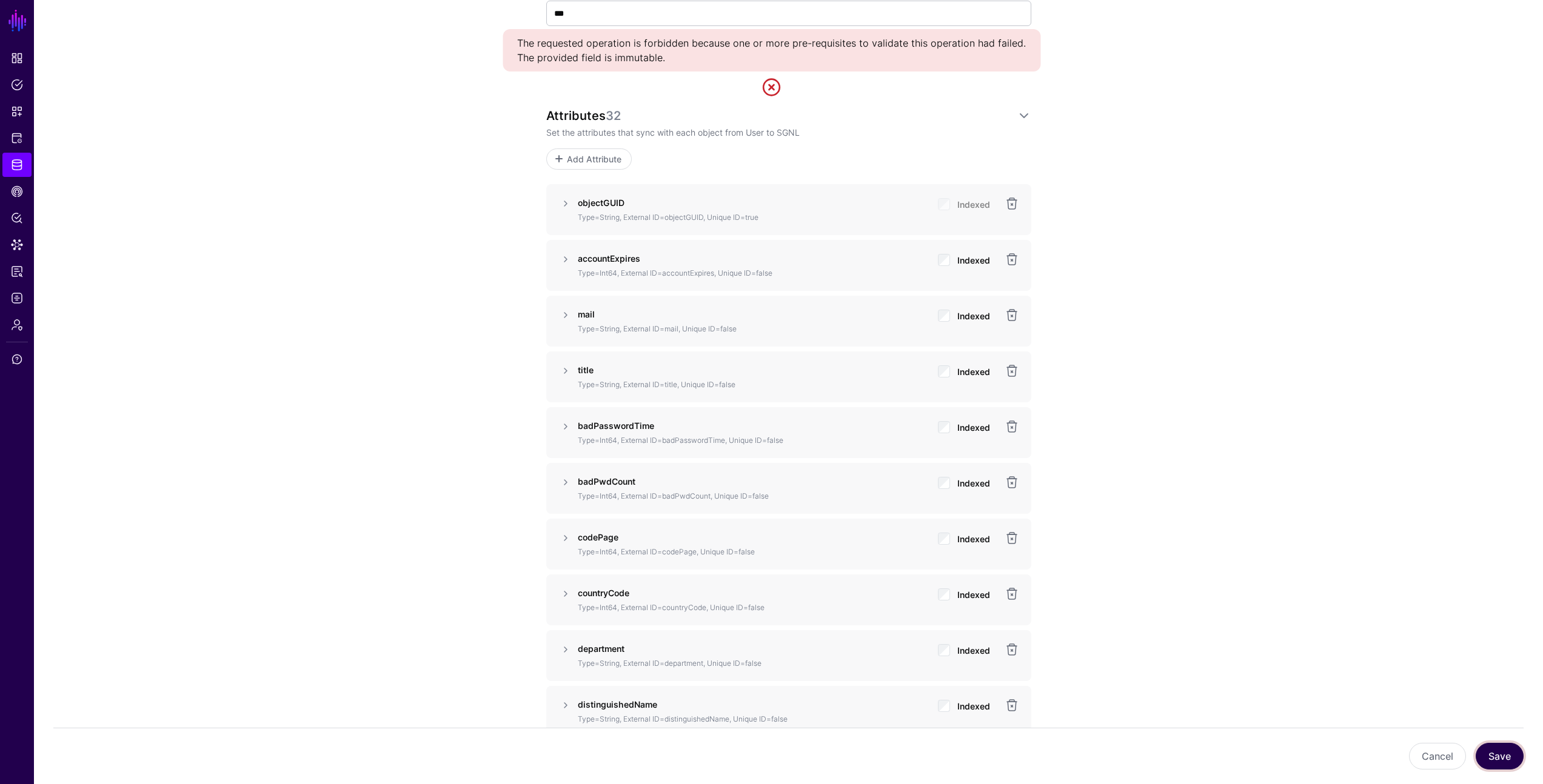
click at [1507, 764] on button "Save" at bounding box center [1500, 756] width 48 height 26
click at [1512, 752] on button "Save" at bounding box center [1500, 756] width 48 height 26
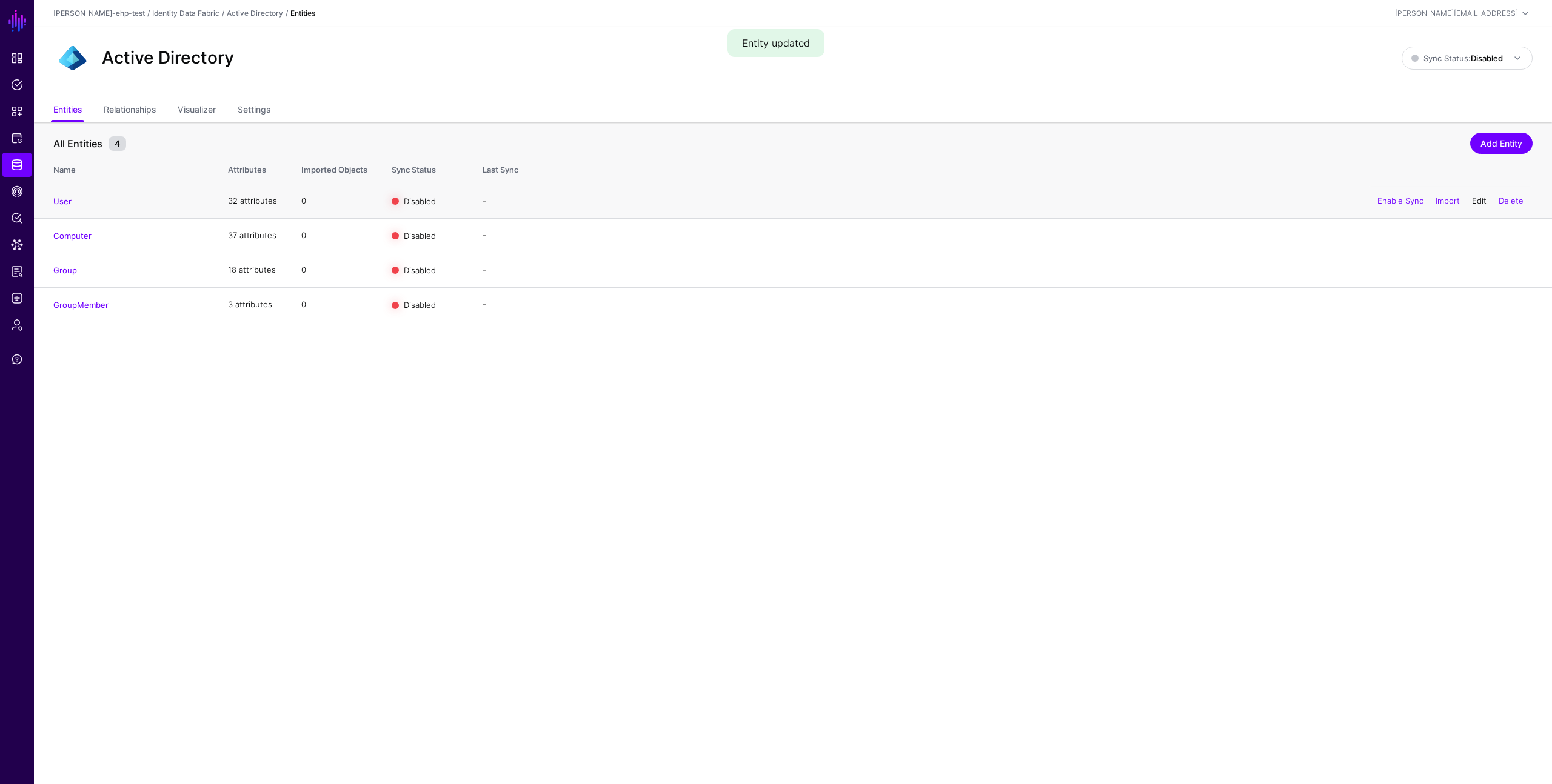
click at [1481, 198] on link "Edit" at bounding box center [1478, 200] width 15 height 10
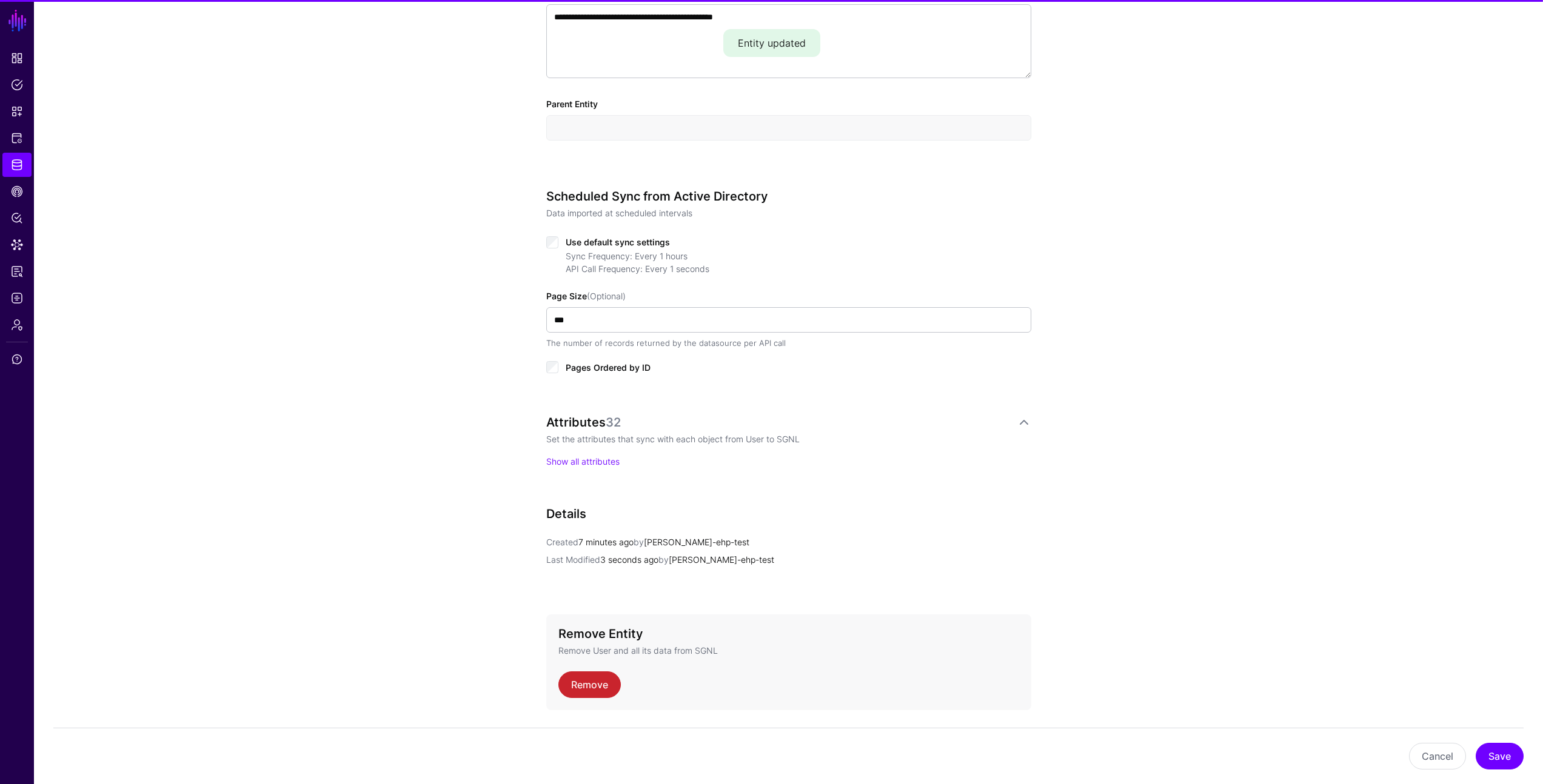
scroll to position [472, 0]
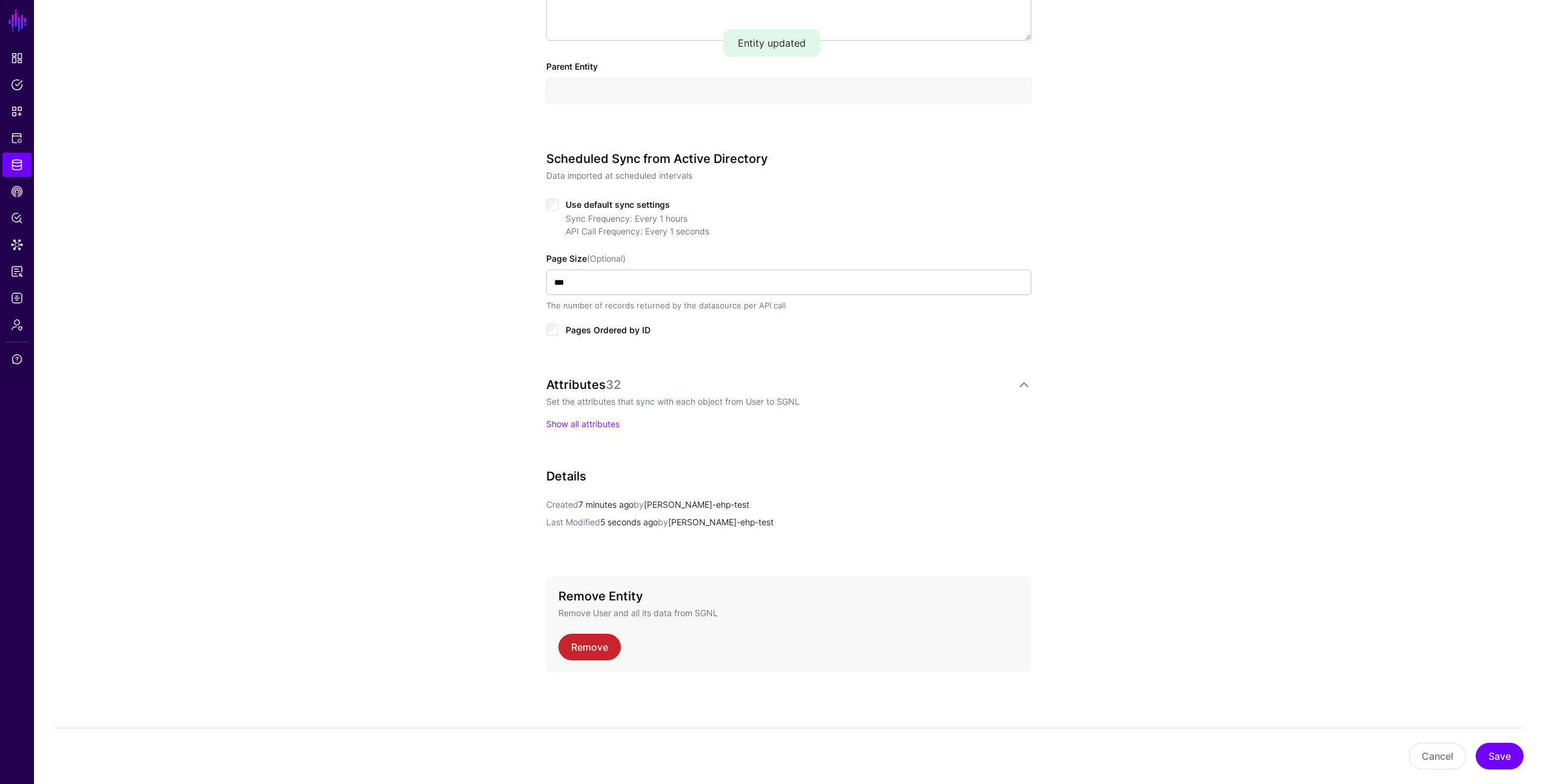
click at [605, 418] on p "Show all attributes" at bounding box center [789, 424] width 485 height 12
click at [601, 418] on p "Show all attributes" at bounding box center [789, 424] width 485 height 12
click at [602, 419] on link "Show all attributes" at bounding box center [583, 423] width 74 height 10
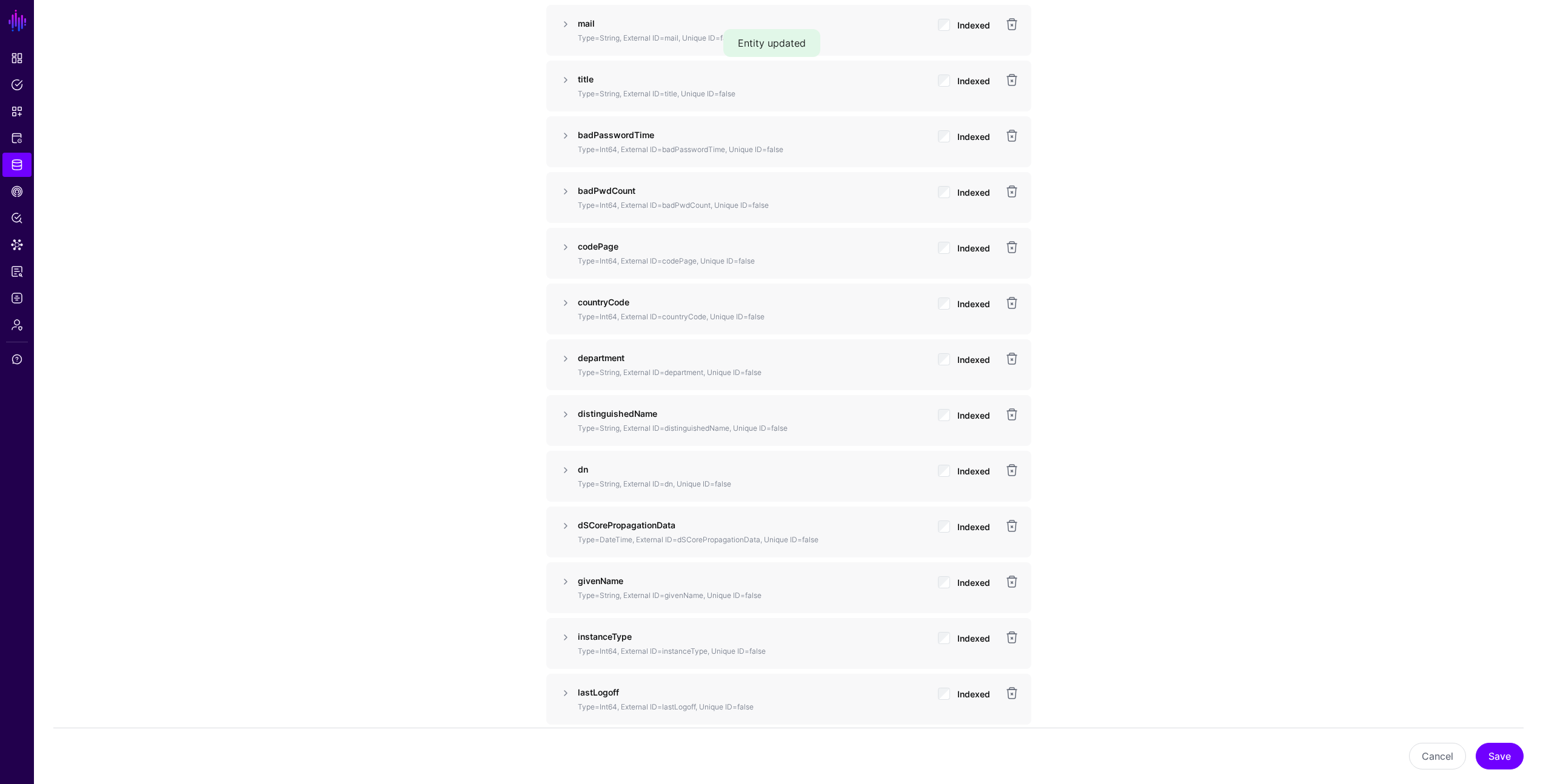
scroll to position [971, 0]
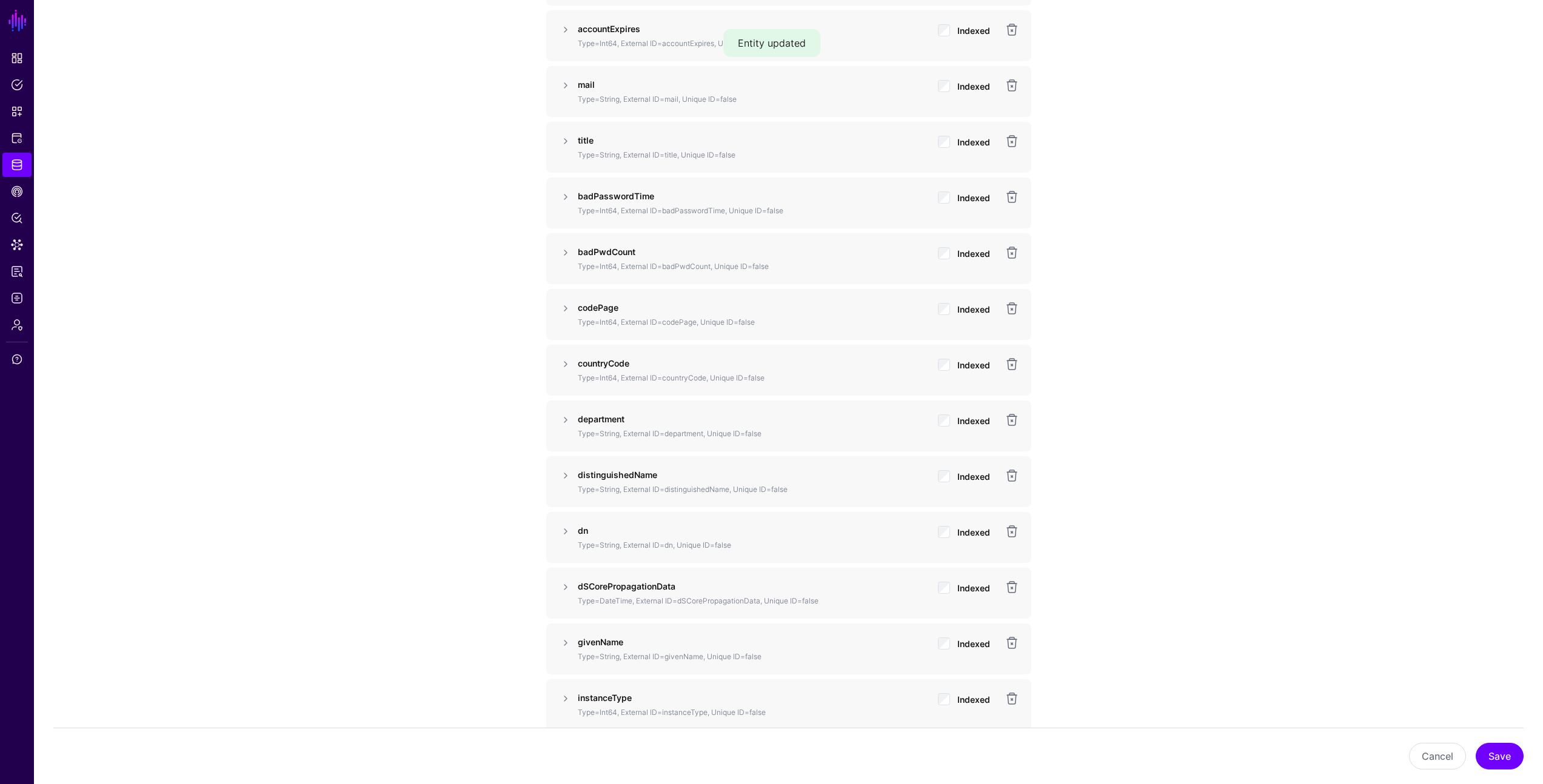
click at [955, 196] on div "Indexed" at bounding box center [963, 201] width 52 height 24
click at [960, 195] on span "Indexed" at bounding box center [973, 197] width 33 height 10
click at [1500, 750] on button "Save" at bounding box center [1500, 756] width 48 height 26
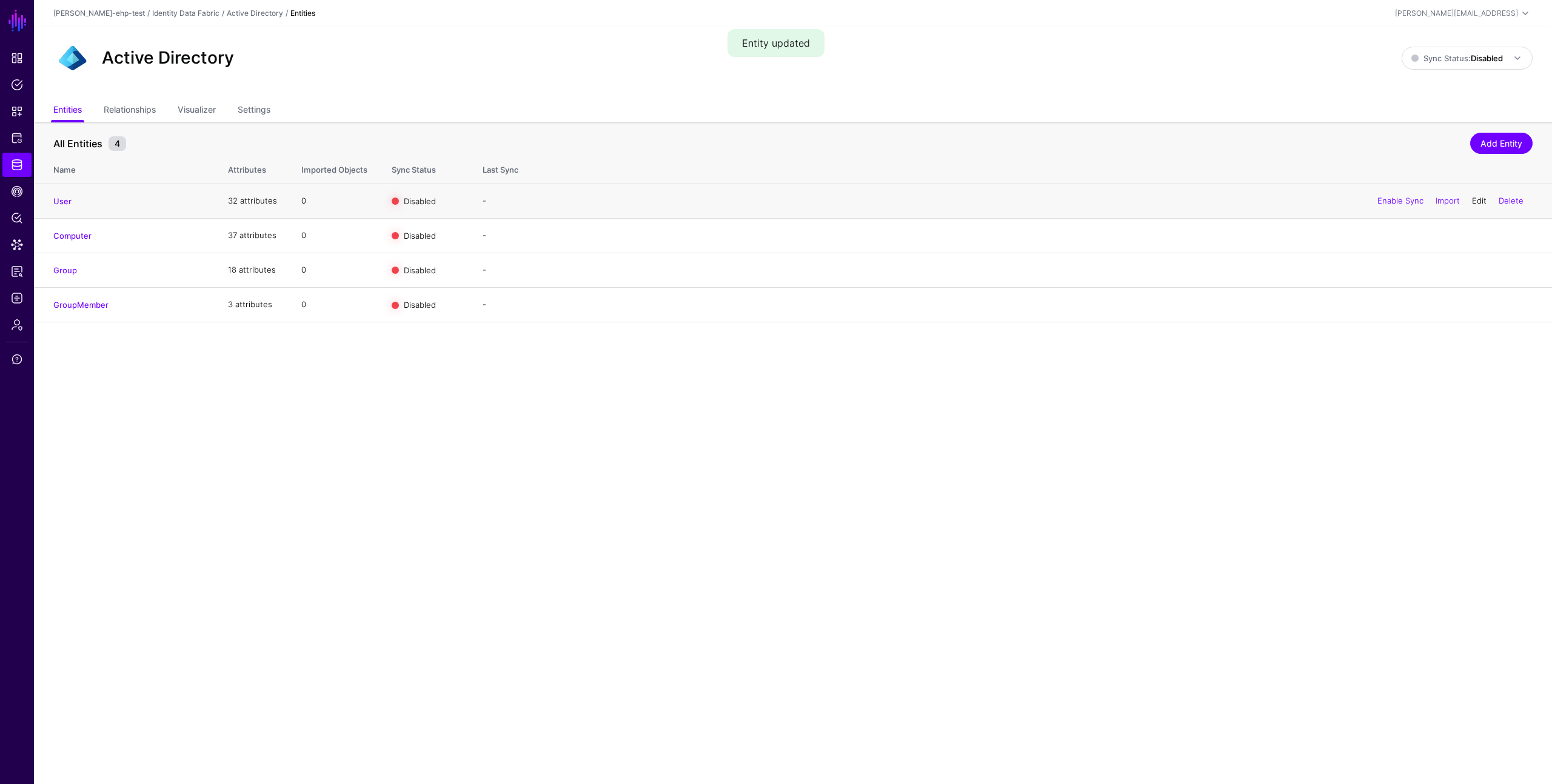
click at [1484, 197] on link "Edit" at bounding box center [1478, 200] width 15 height 10
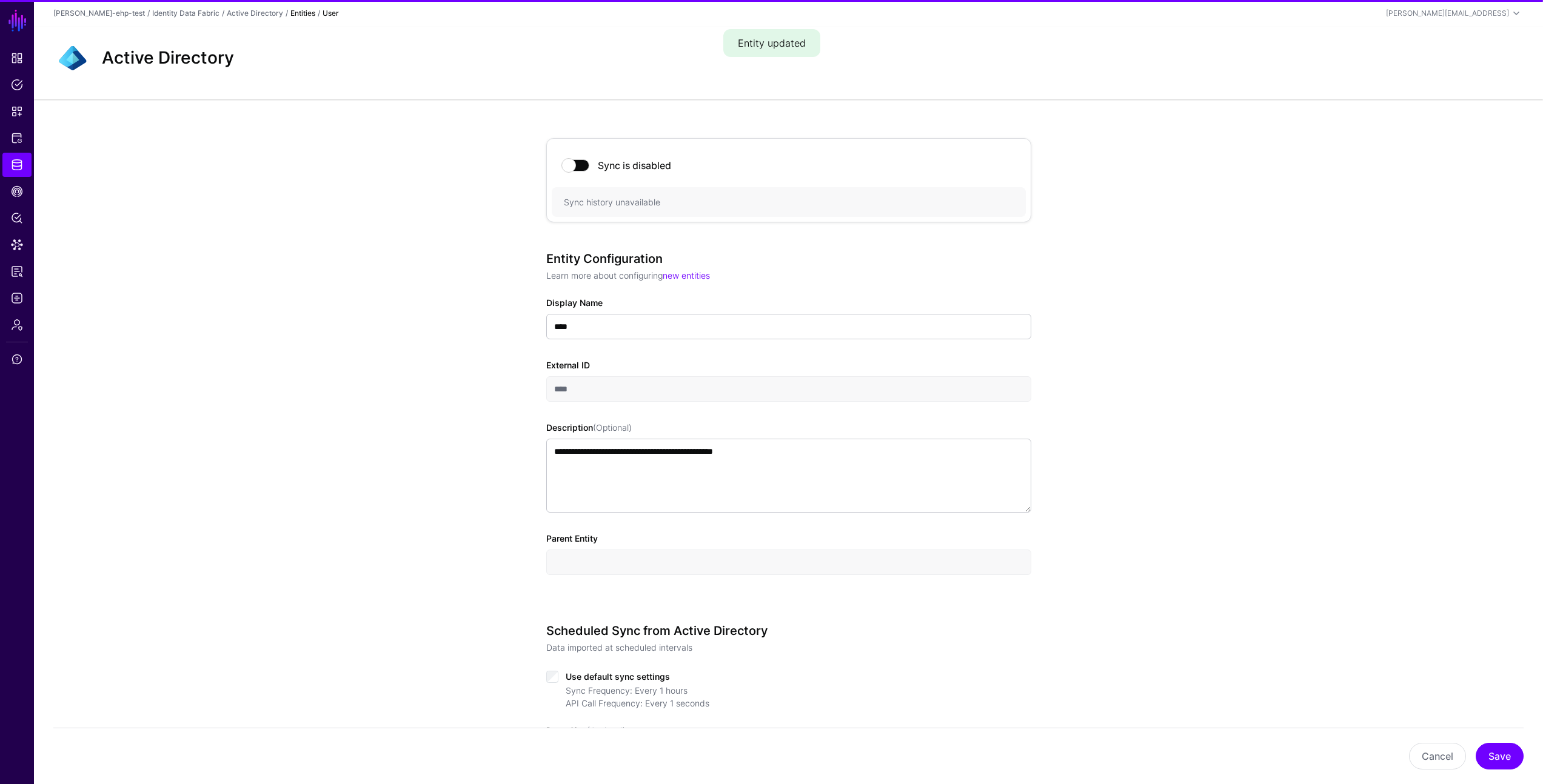
scroll to position [472, 0]
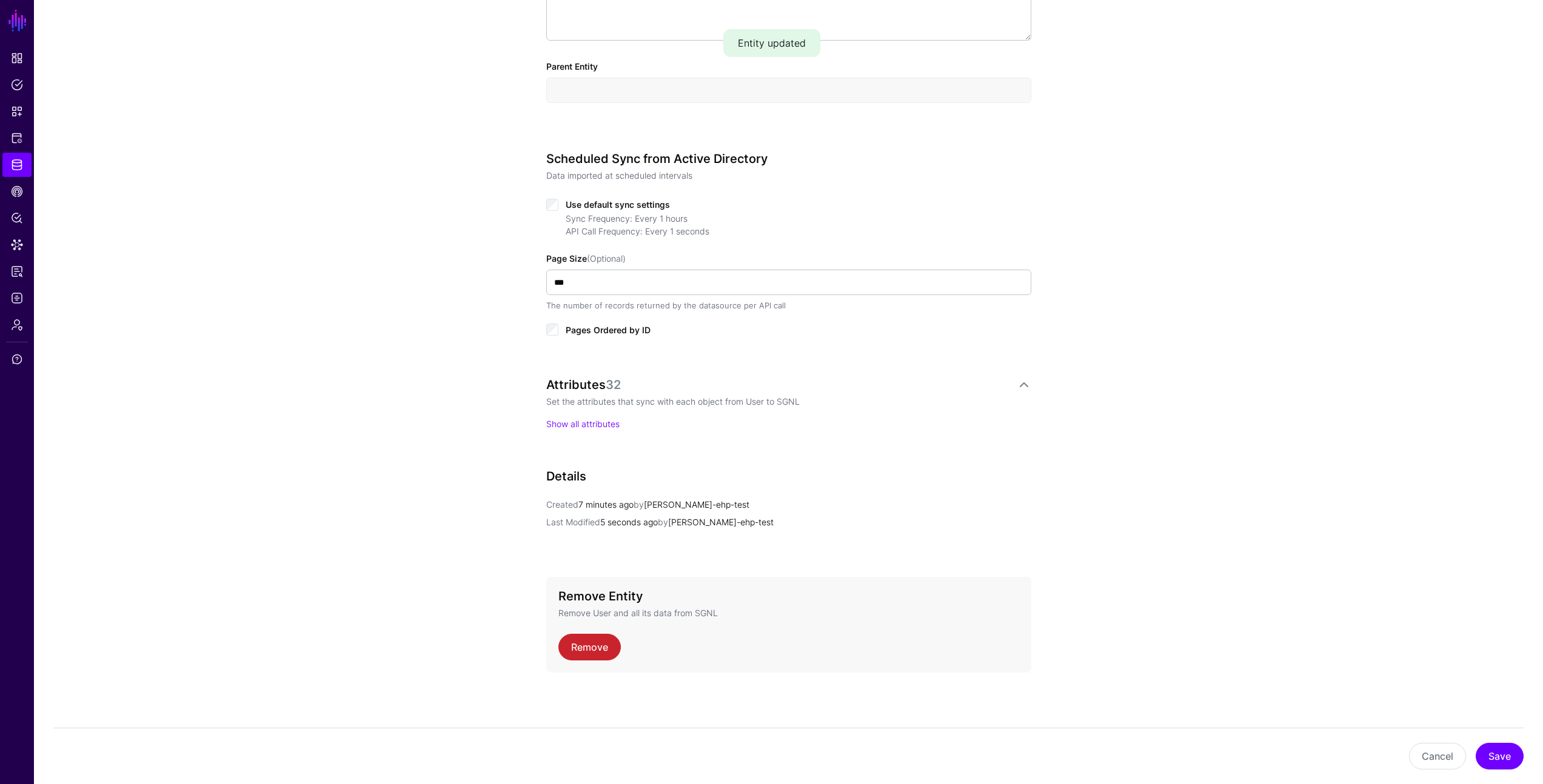
click at [579, 418] on p "Show all attributes" at bounding box center [789, 424] width 485 height 12
click at [594, 427] on link "Show all attributes" at bounding box center [583, 423] width 74 height 10
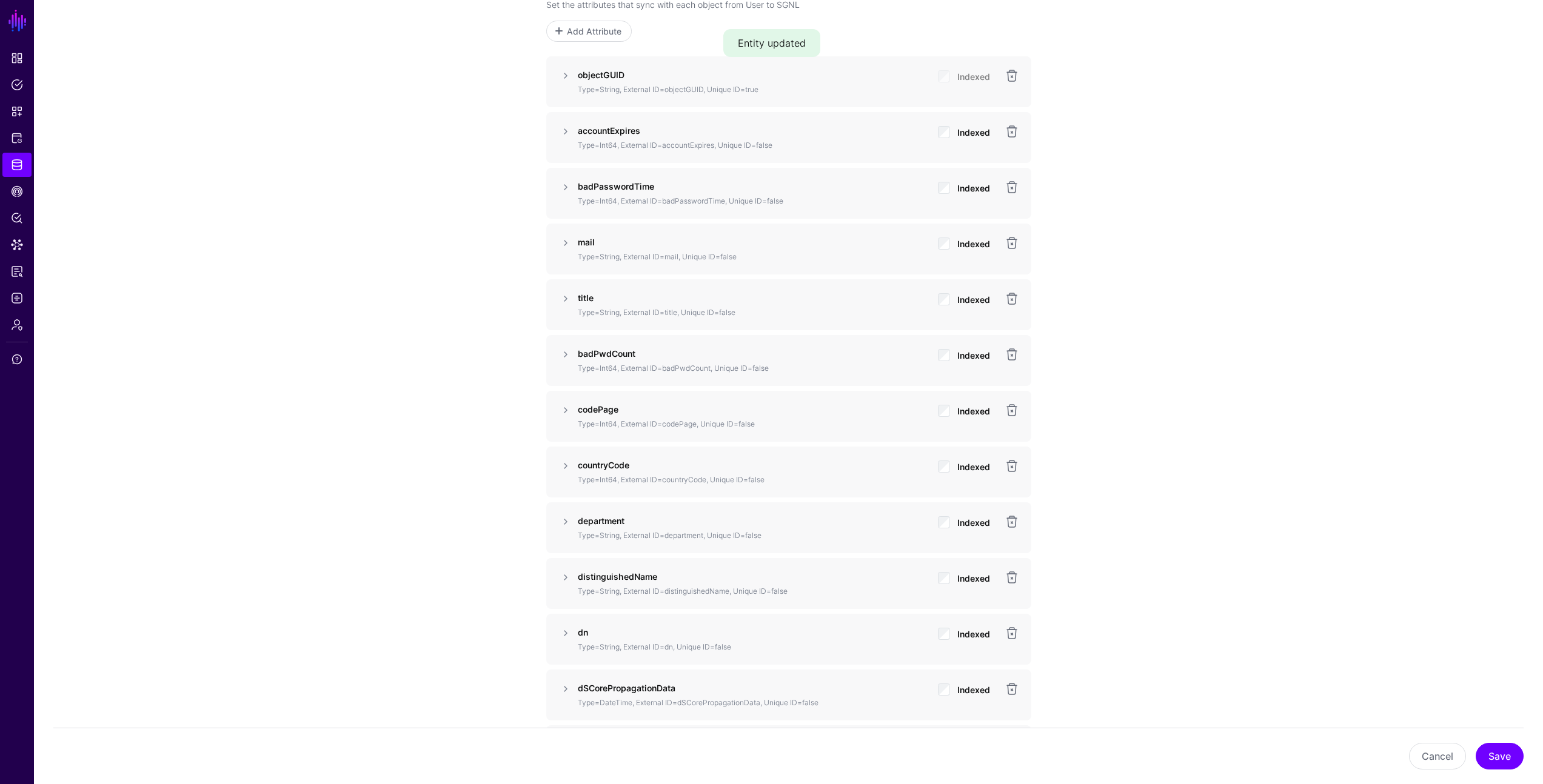
scroll to position [895, 0]
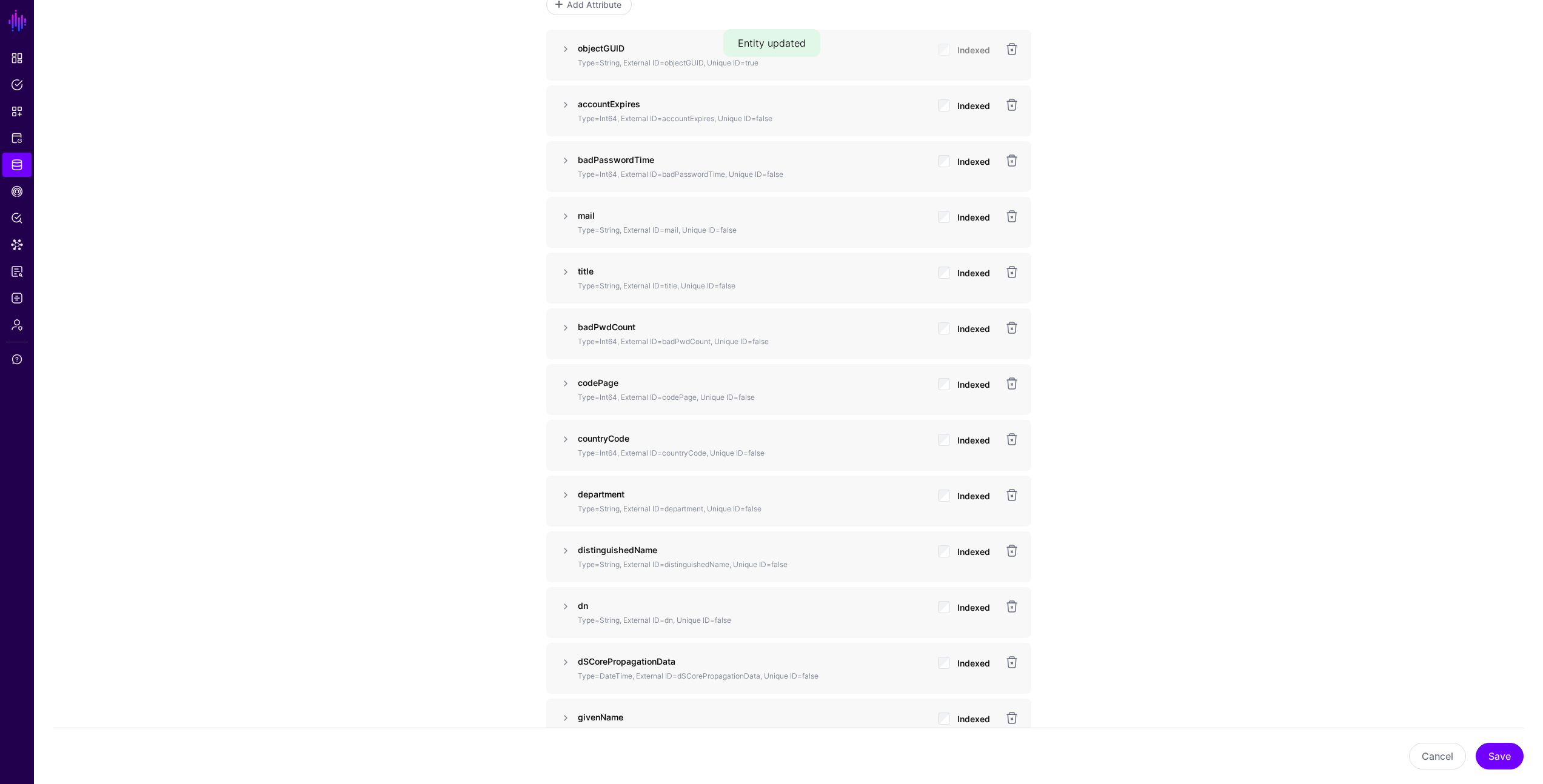
click at [975, 269] on span "Indexed" at bounding box center [973, 272] width 33 height 10
click at [1493, 747] on button "Save" at bounding box center [1500, 756] width 48 height 26
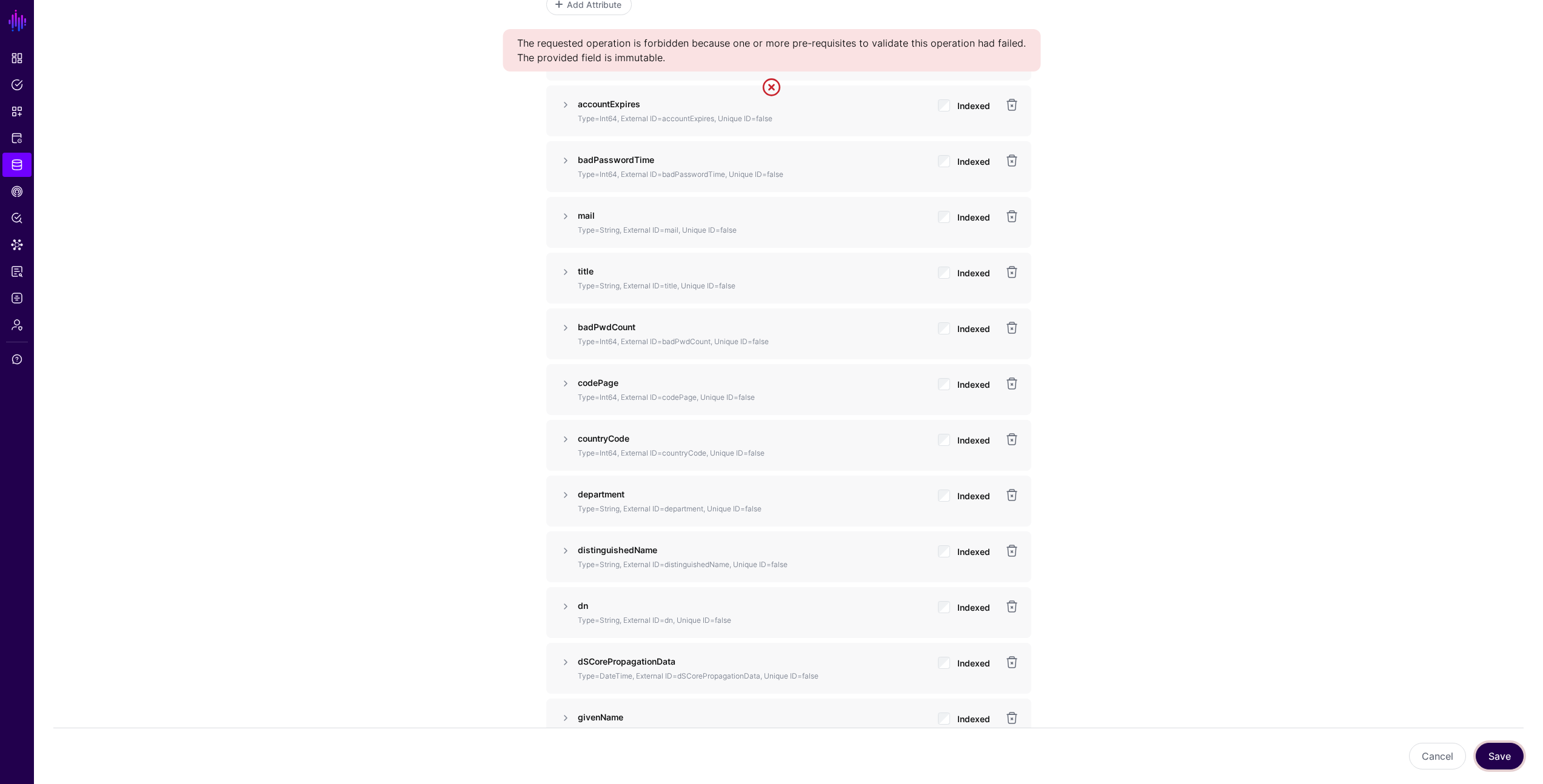
click at [1497, 753] on button "Save" at bounding box center [1500, 756] width 48 height 26
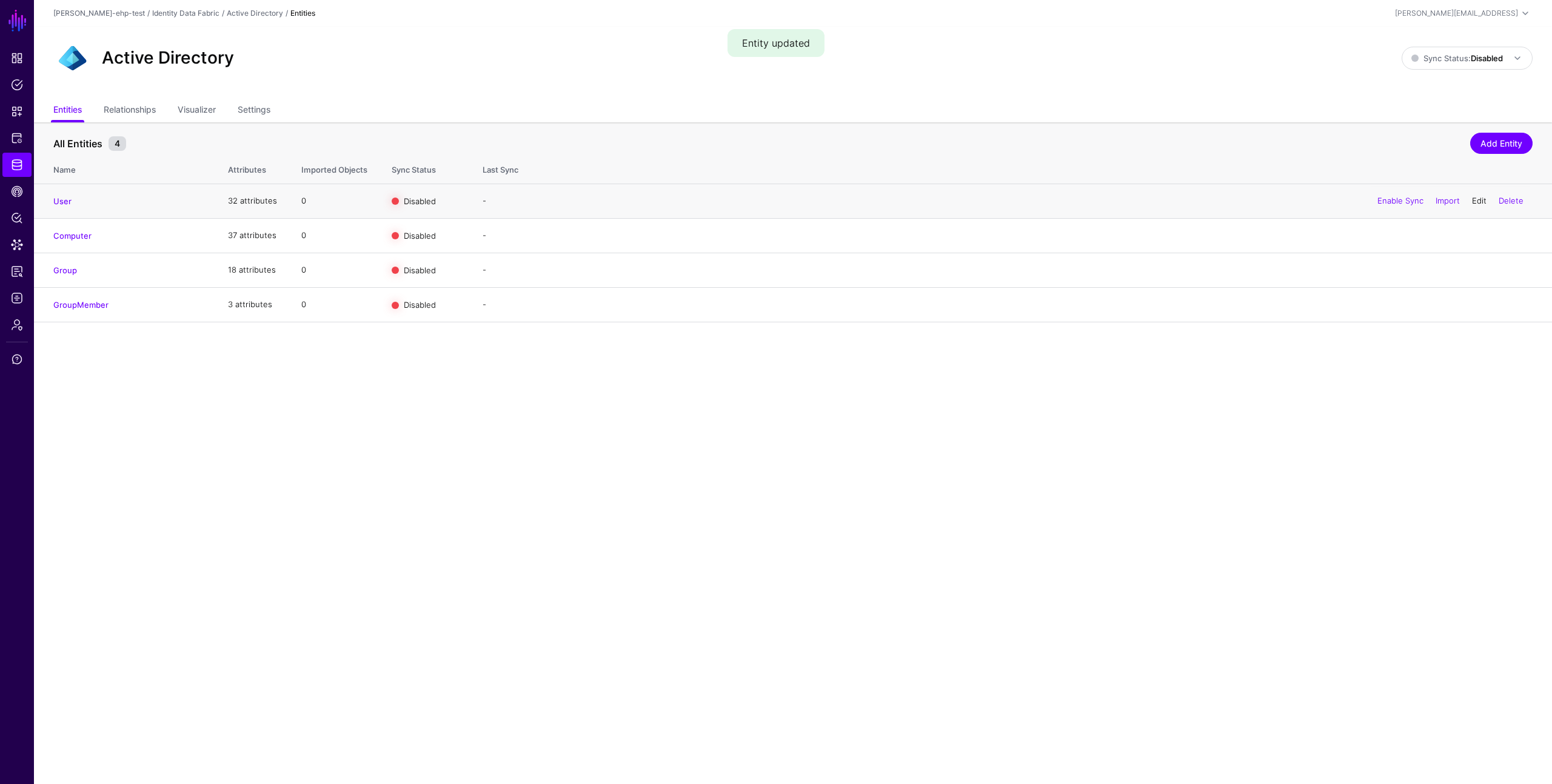
click at [1474, 200] on link "Edit" at bounding box center [1478, 200] width 15 height 10
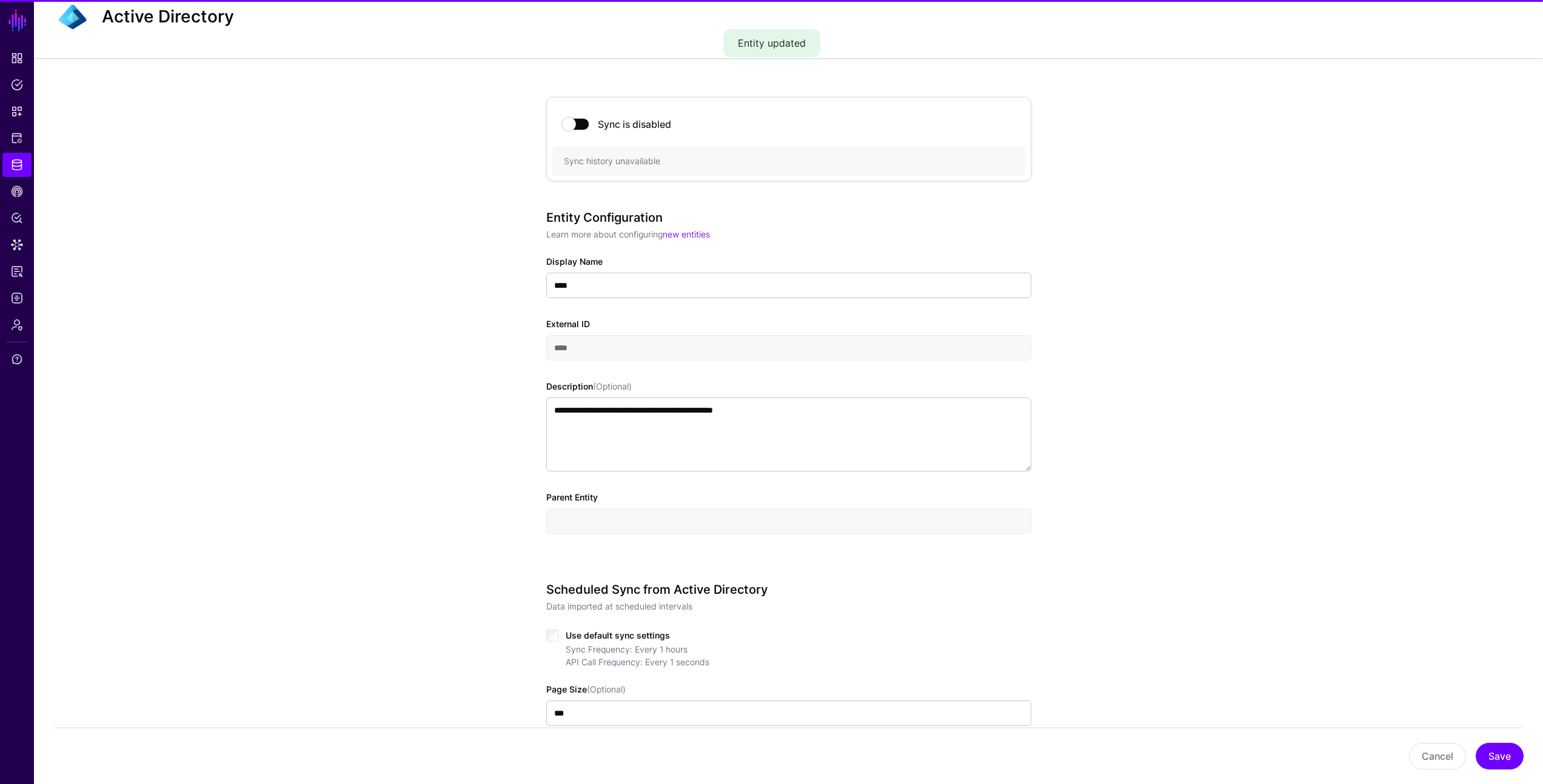
scroll to position [472, 0]
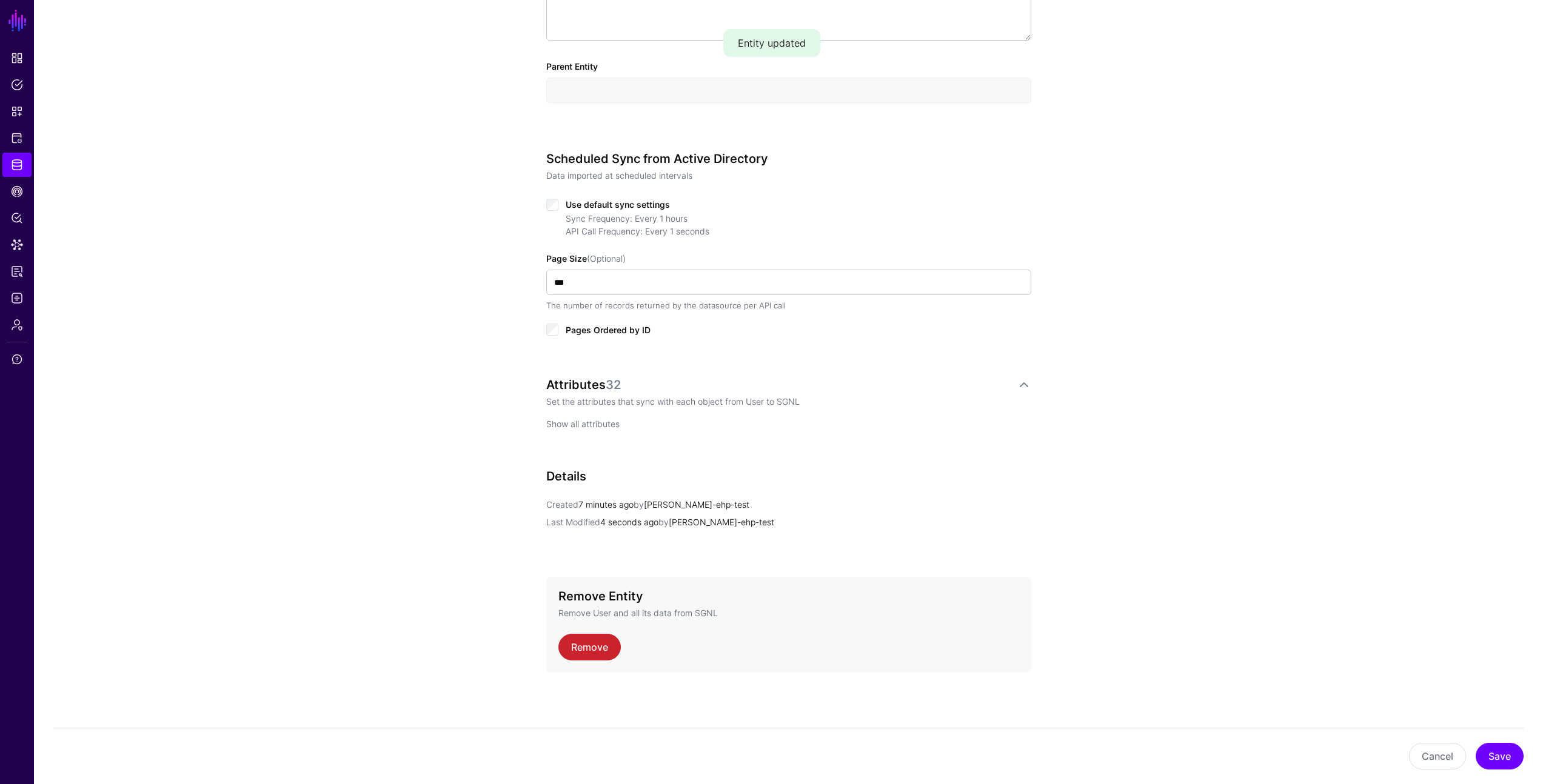
click at [604, 426] on link "Show all attributes" at bounding box center [583, 423] width 74 height 10
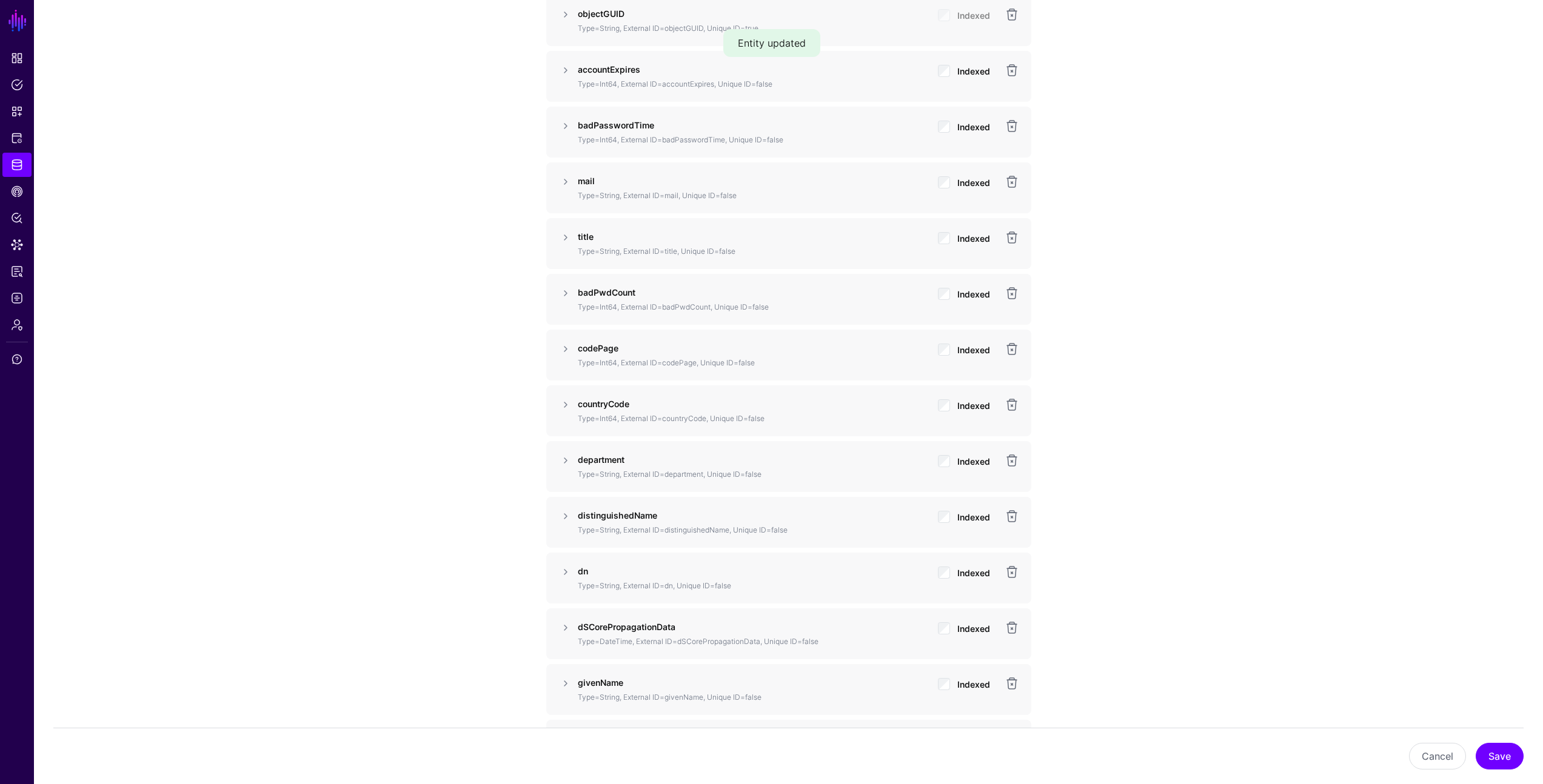
scroll to position [1083, 0]
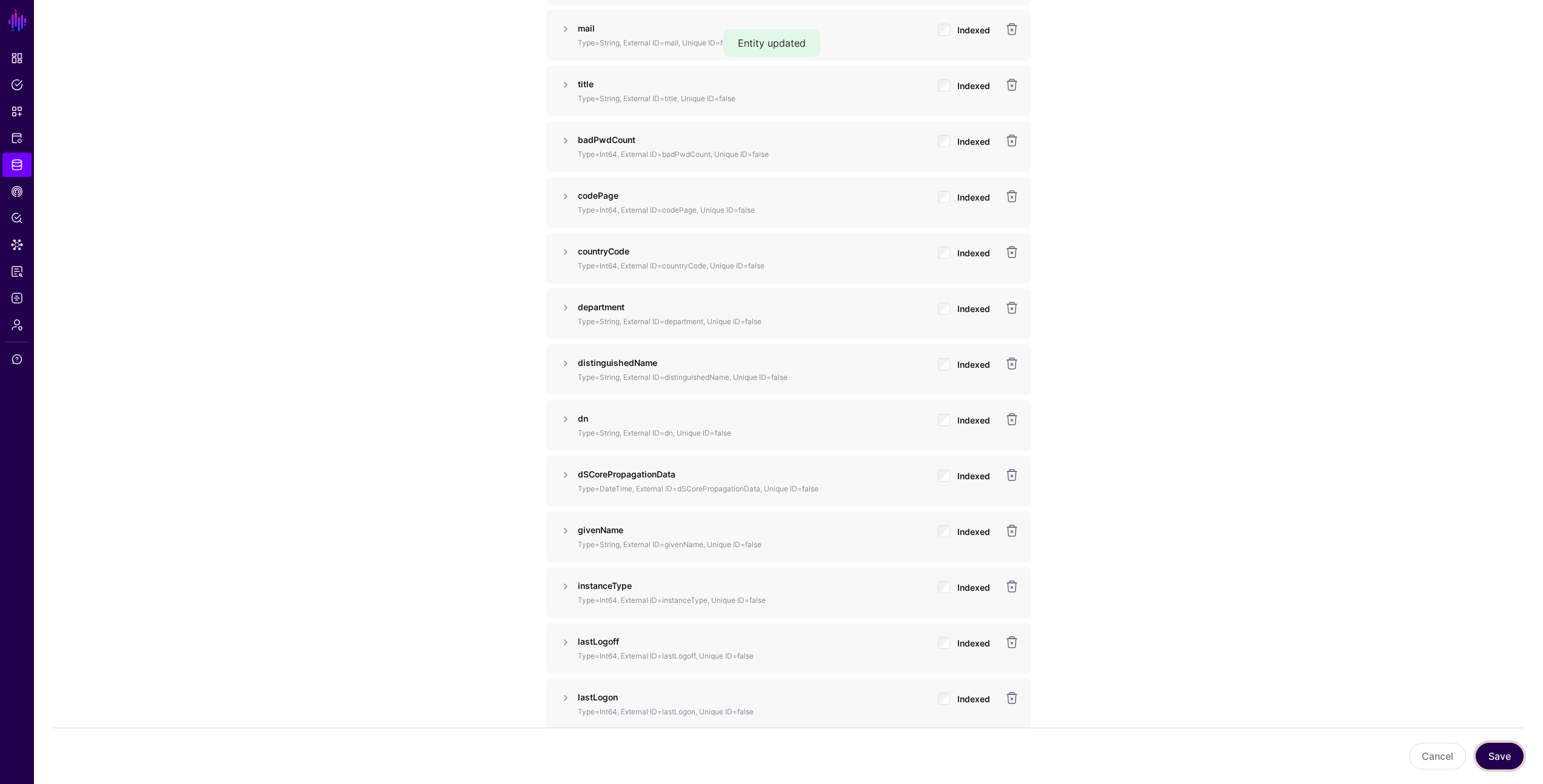
click at [1504, 754] on button "Save" at bounding box center [1500, 756] width 48 height 26
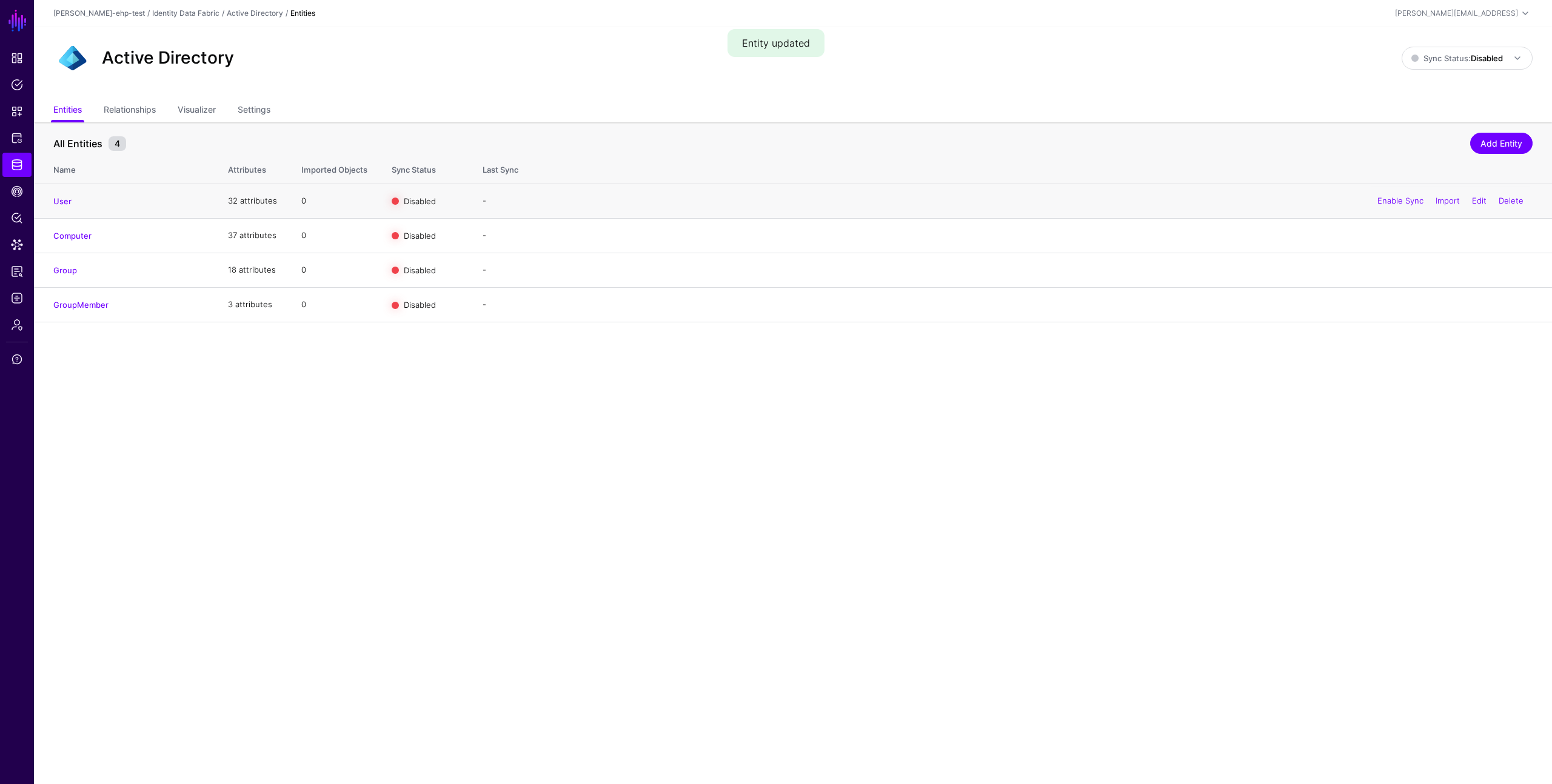
click at [1488, 198] on div "Enable Sync Import Edit Delete" at bounding box center [1450, 200] width 164 height 30
click at [1482, 199] on link "Edit" at bounding box center [1478, 200] width 15 height 10
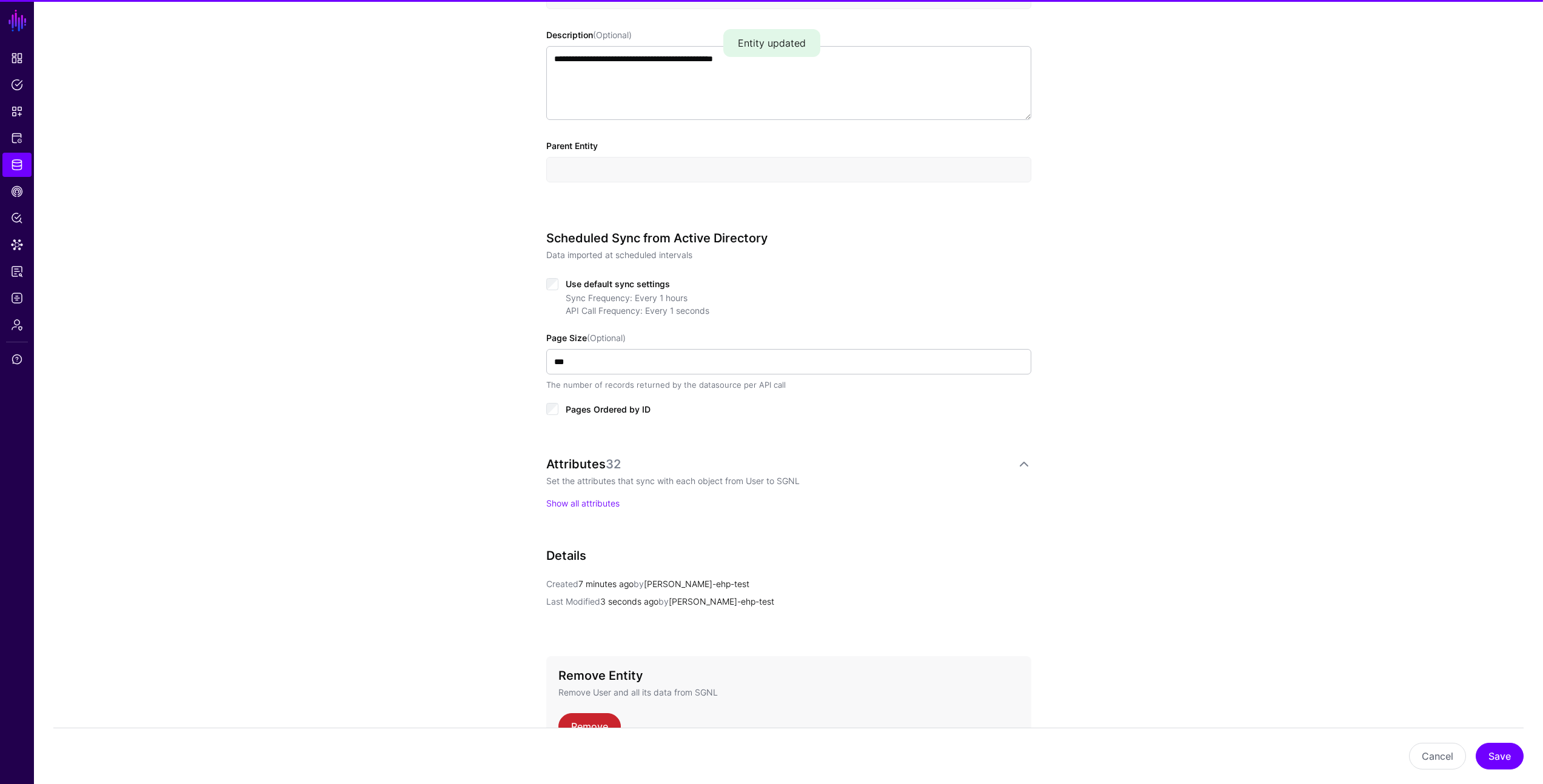
scroll to position [472, 0]
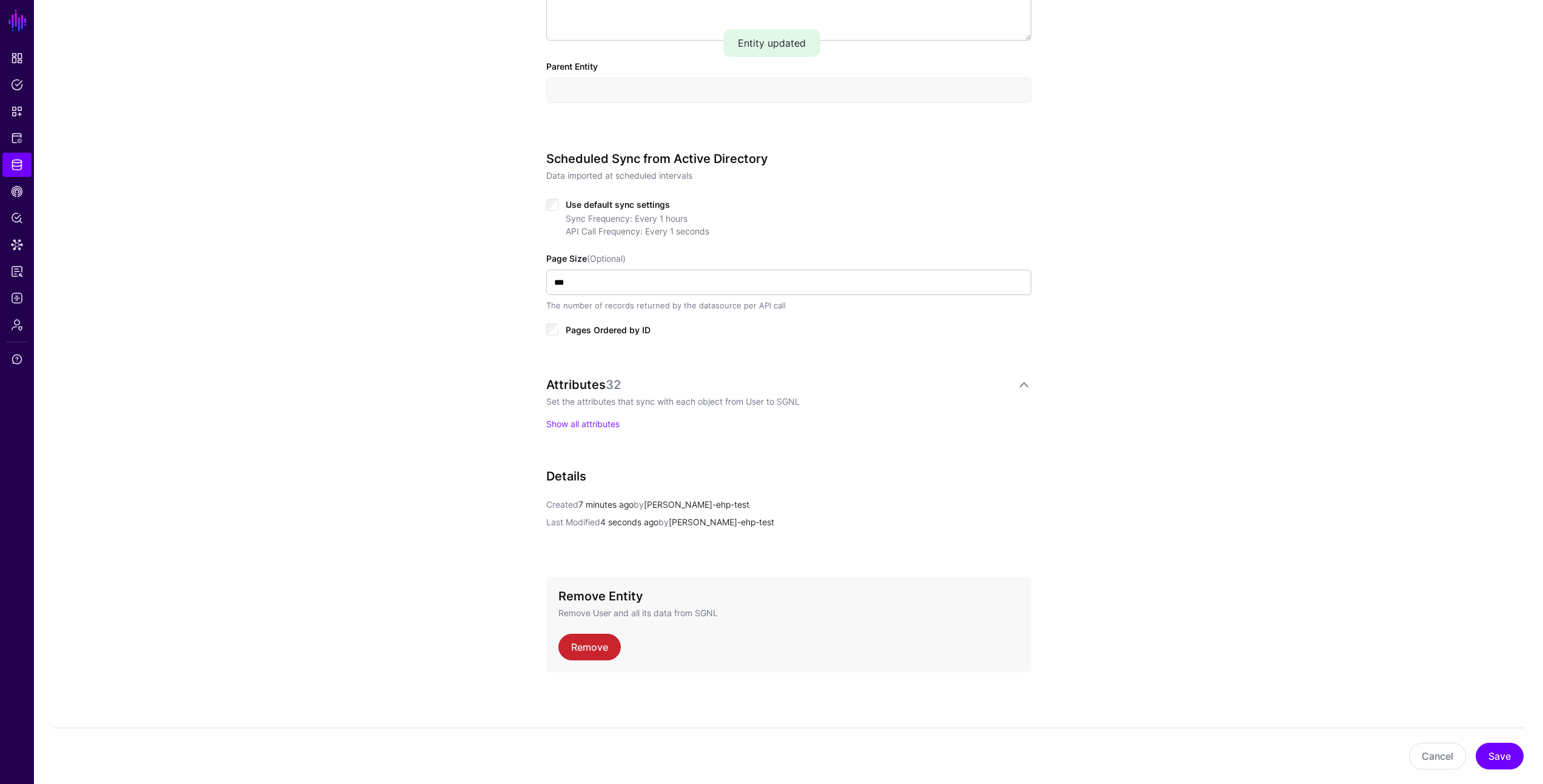
click at [589, 411] on div "Attributes 32 Set the attributes that sync with each object from User to SGNL S…" at bounding box center [789, 404] width 485 height 53
click at [594, 419] on link "Show all attributes" at bounding box center [583, 423] width 74 height 10
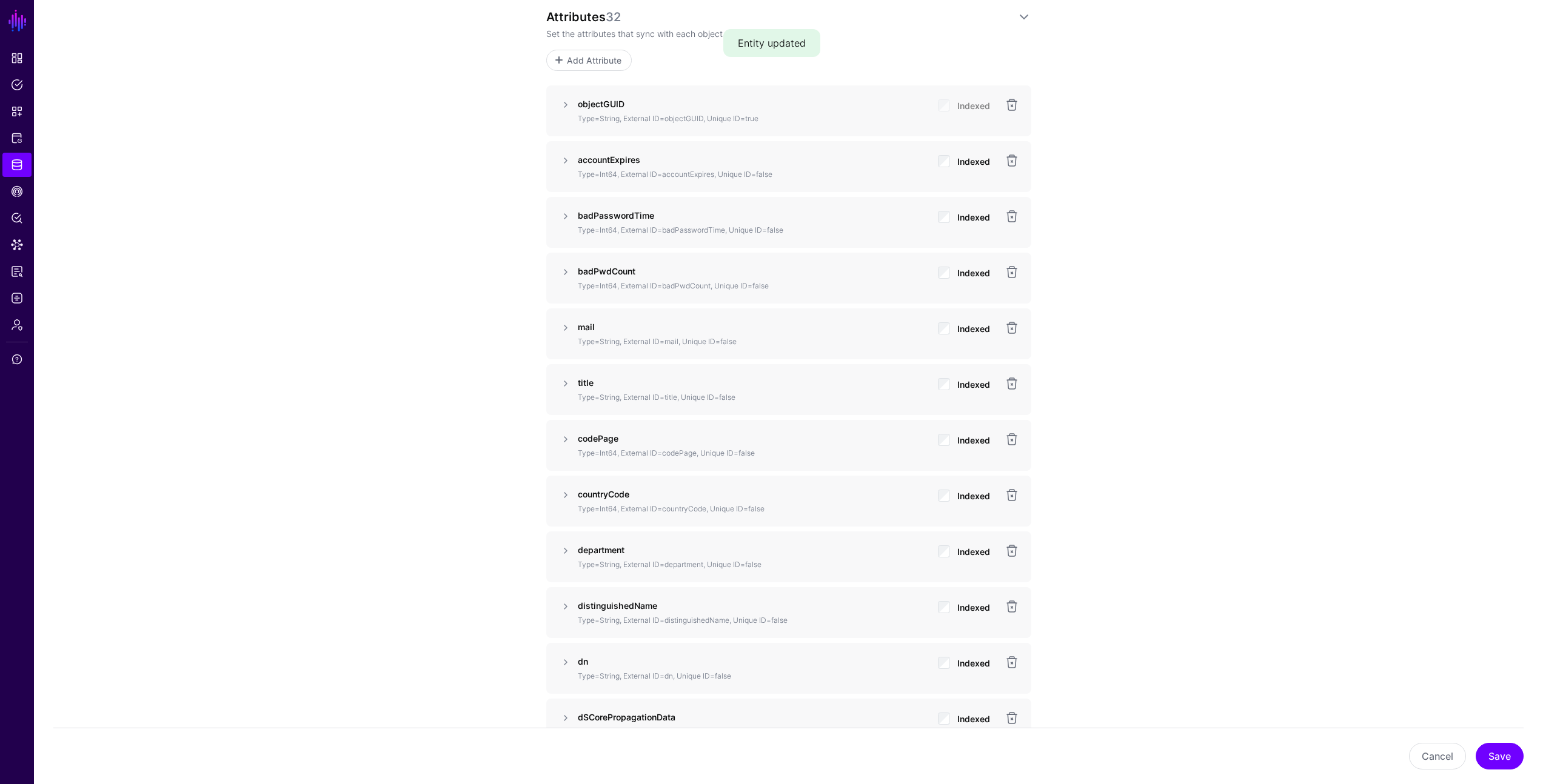
scroll to position [895, 0]
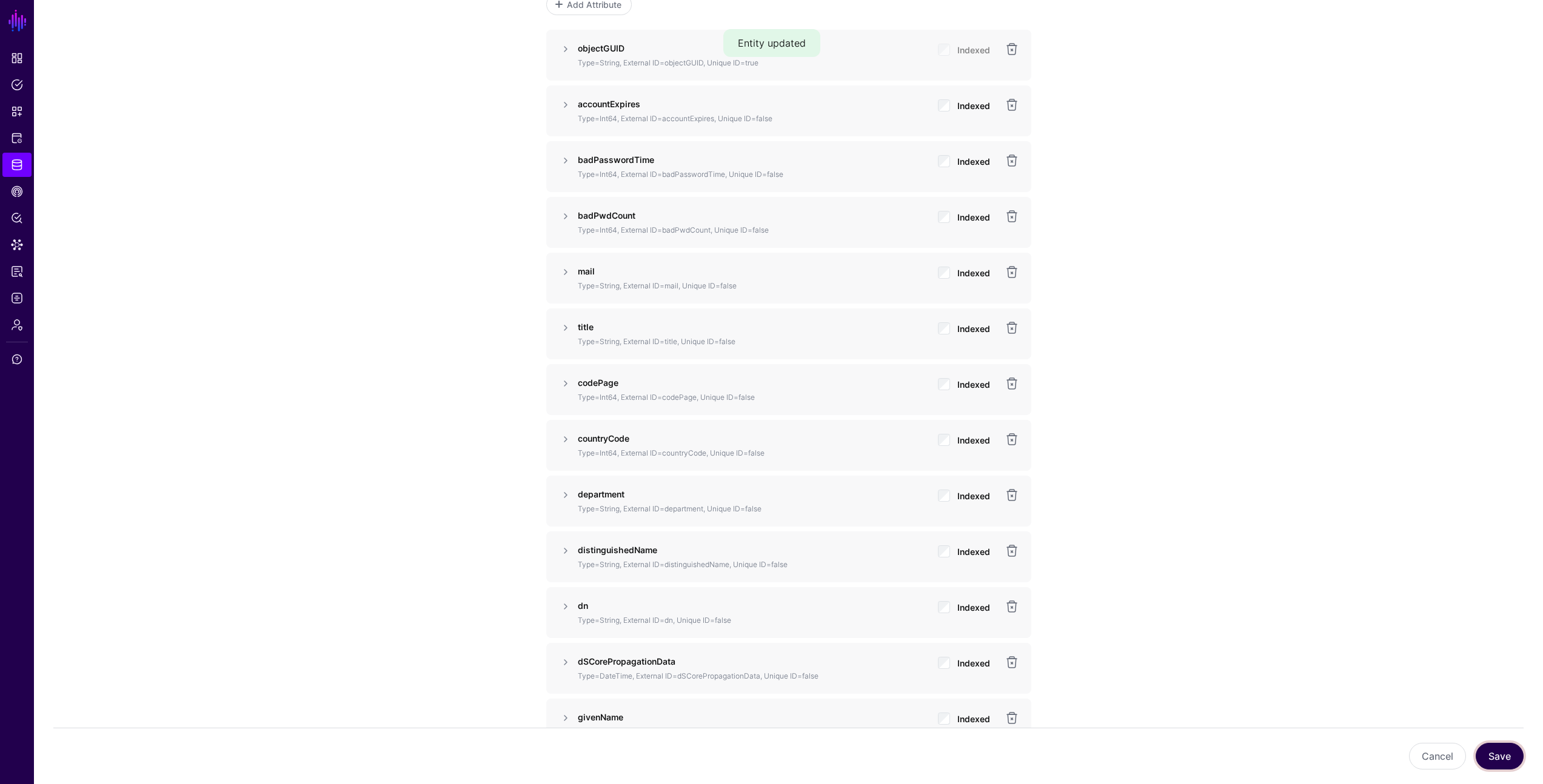
click at [1487, 759] on button "Save" at bounding box center [1500, 756] width 48 height 26
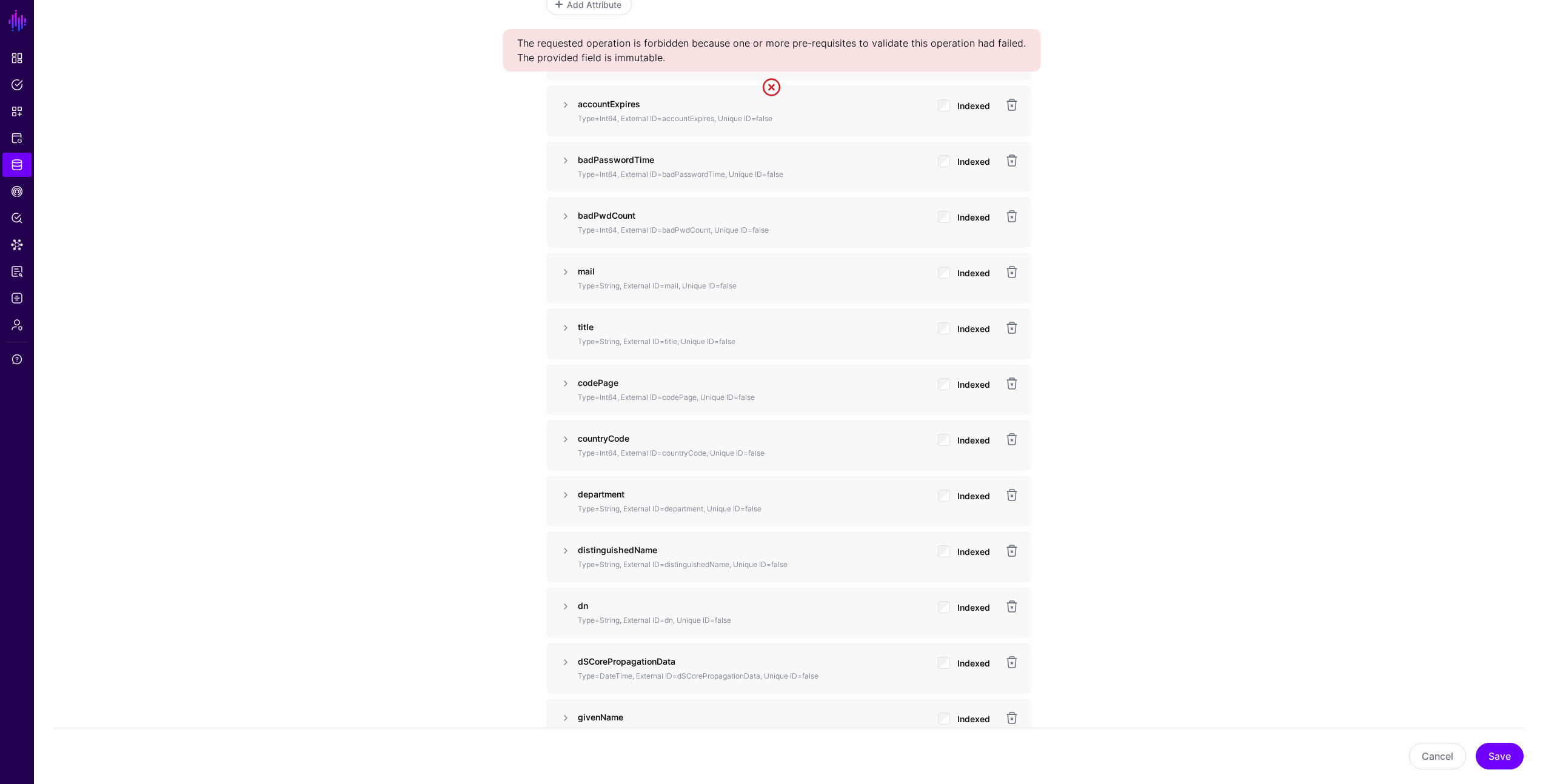
click at [1262, 401] on div "**********" at bounding box center [788, 688] width 1509 height 2969
click at [1250, 395] on div "**********" at bounding box center [788, 688] width 1509 height 2969
click at [1244, 394] on div "**********" at bounding box center [788, 688] width 1509 height 2969
click at [408, 552] on div "**********" at bounding box center [788, 688] width 1509 height 2969
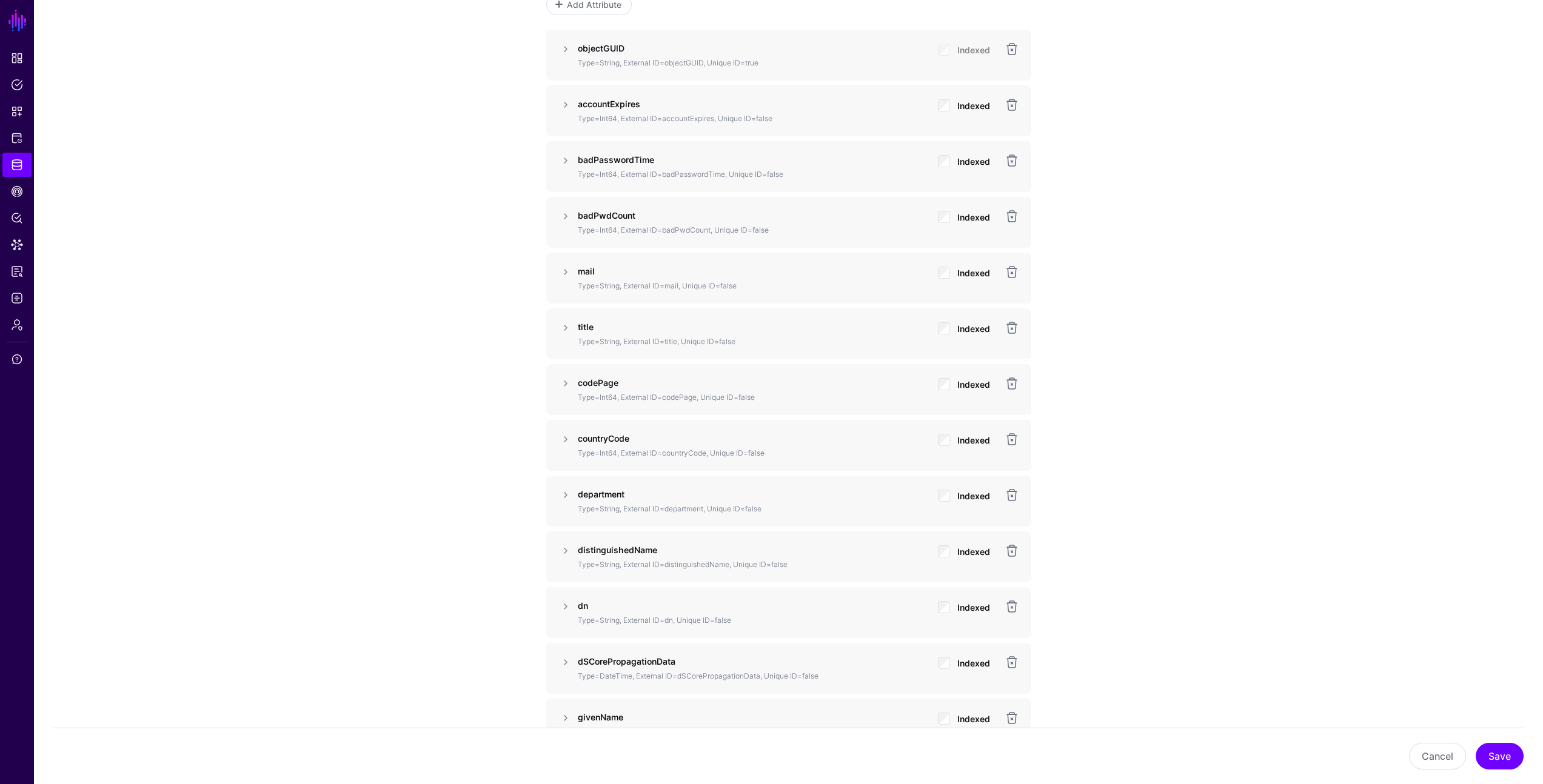
drag, startPoint x: 1293, startPoint y: 315, endPoint x: 1298, endPoint y: 307, distance: 9.4
click at [1295, 315] on div "**********" at bounding box center [788, 688] width 1509 height 2969
click at [1259, 289] on div "**********" at bounding box center [788, 688] width 1509 height 2969
click at [1250, 284] on div "**********" at bounding box center [788, 688] width 1509 height 2969
click at [1380, 197] on div "**********" at bounding box center [788, 688] width 1509 height 2969
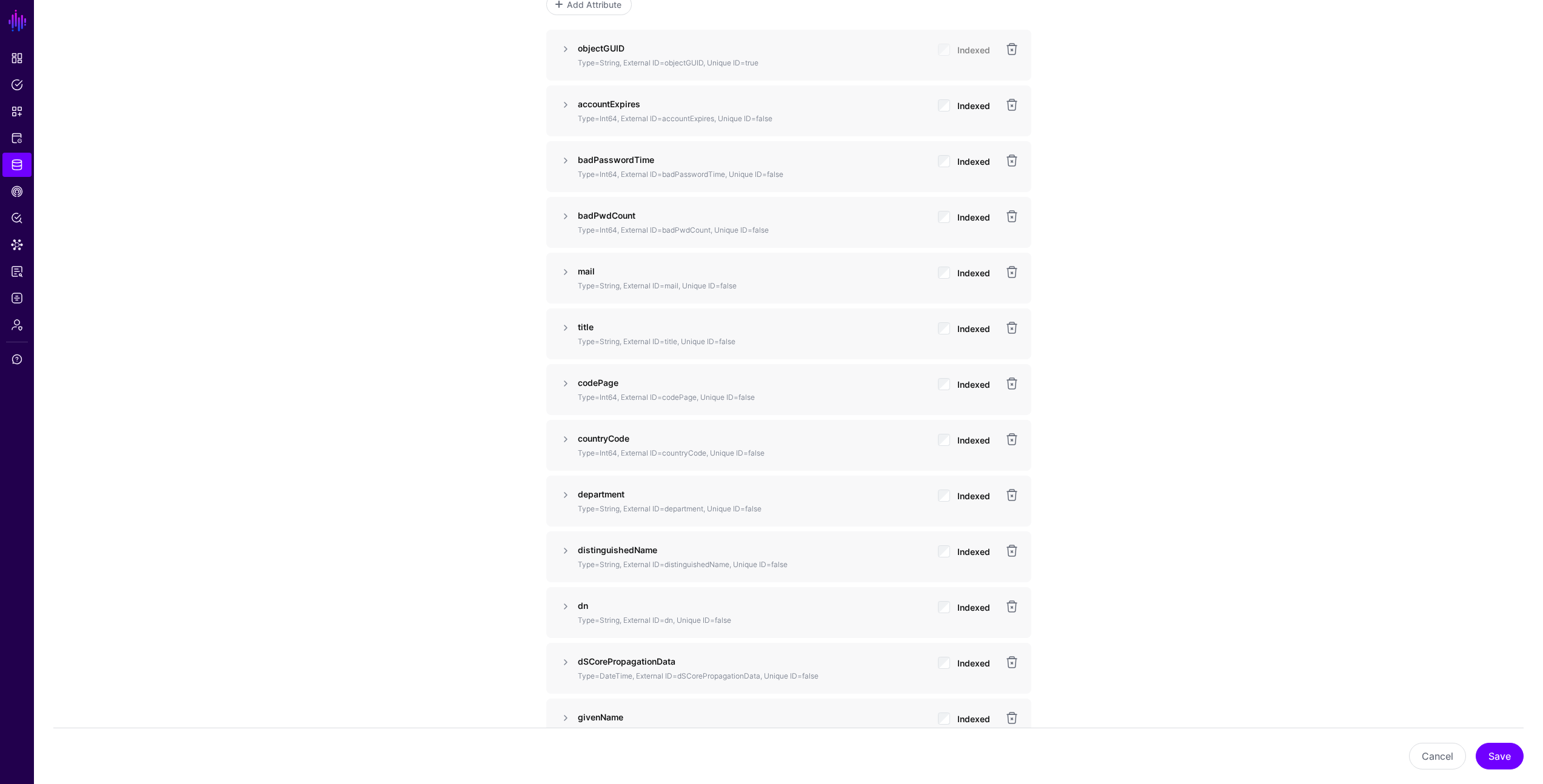
click at [376, 444] on div "**********" at bounding box center [788, 688] width 1509 height 2969
